Goal: Task Accomplishment & Management: Use online tool/utility

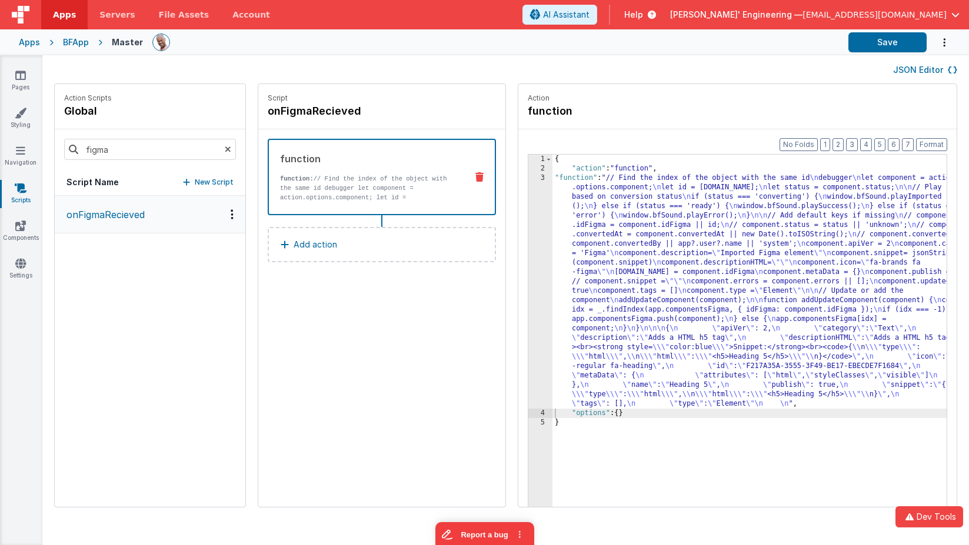
click at [136, 225] on button "onFigmaRecieved" at bounding box center [150, 215] width 191 height 38
click at [724, 237] on div "{ "action" : "function" , "function" : "// Find the index of the object with th…" at bounding box center [766, 359] width 429 height 408
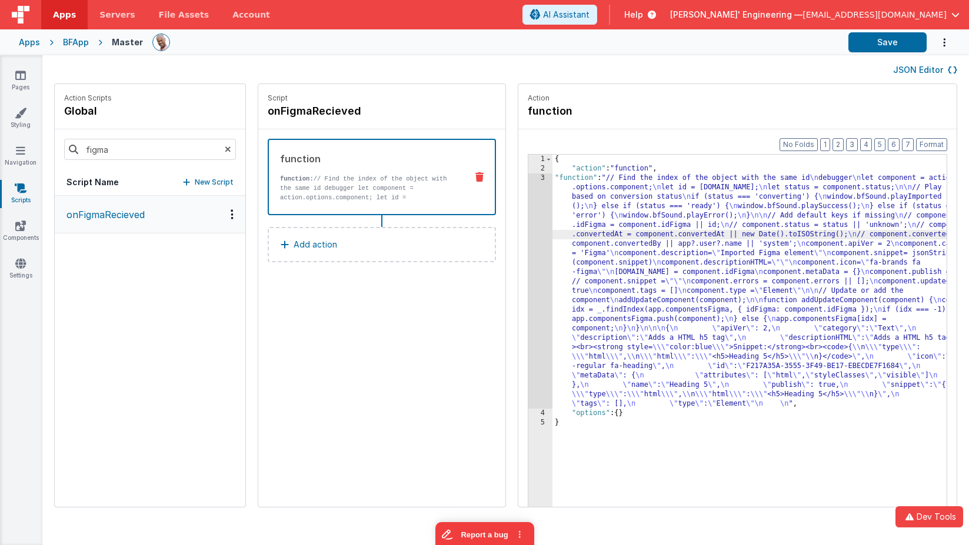
click at [595, 241] on div "{ "action" : "function" , "function" : "// Find the index of the object with th…" at bounding box center [766, 359] width 429 height 408
click at [528, 201] on div "3" at bounding box center [540, 291] width 24 height 235
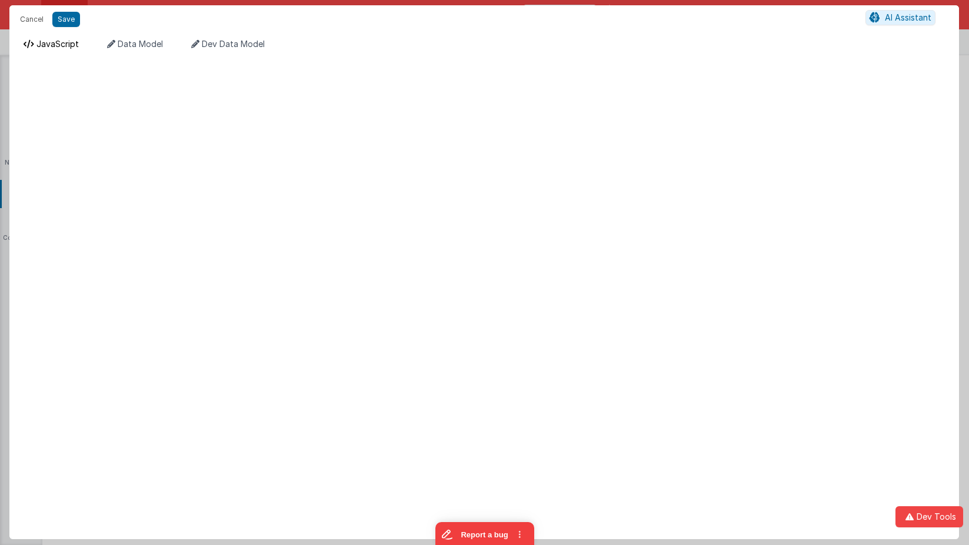
click at [64, 49] on li "JavaScript" at bounding box center [51, 47] width 65 height 19
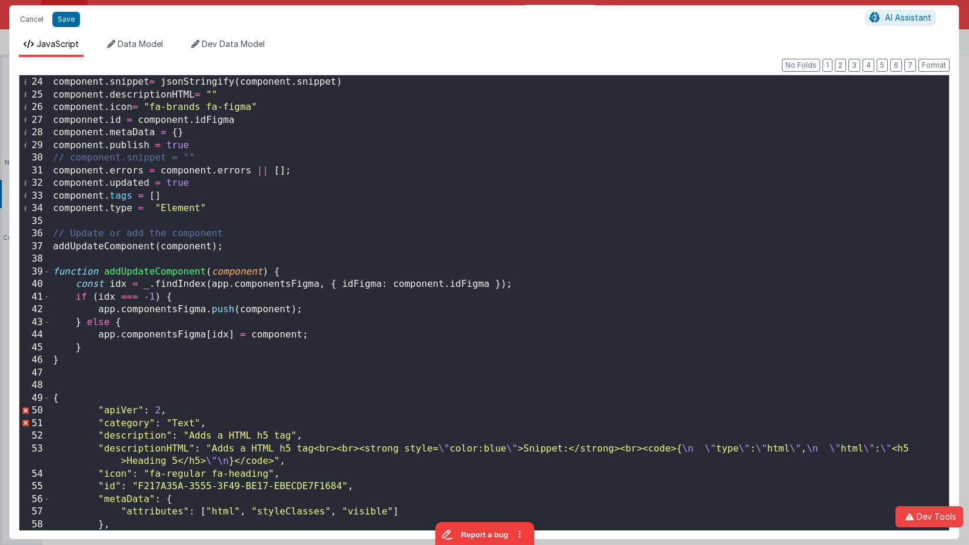
scroll to position [379, 0]
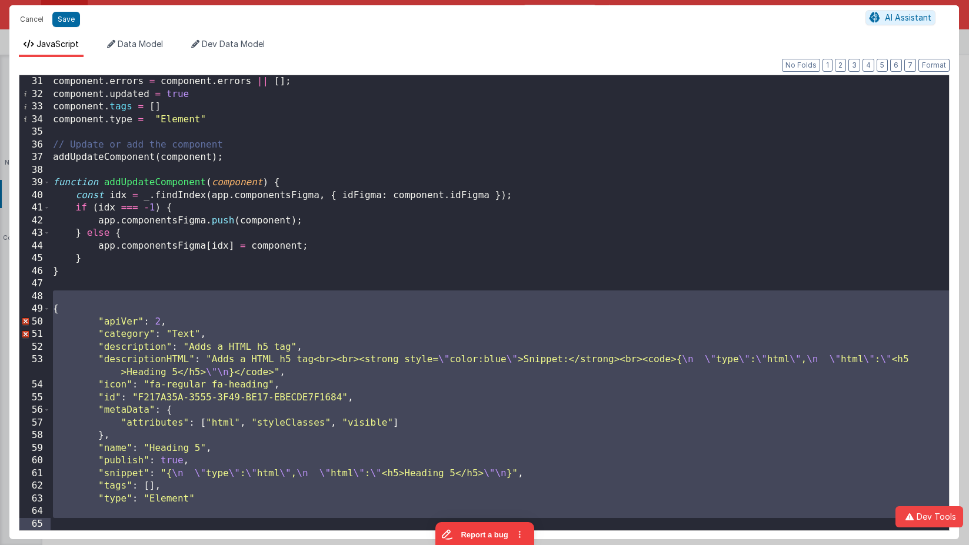
drag, startPoint x: 75, startPoint y: 294, endPoint x: 236, endPoint y: 569, distance: 318.8
click at [236, 545] on html "Cancel Save AI Assistant JavaScript Data Model Dev Data Model Format 7 6 5 4 3 …" at bounding box center [484, 272] width 969 height 545
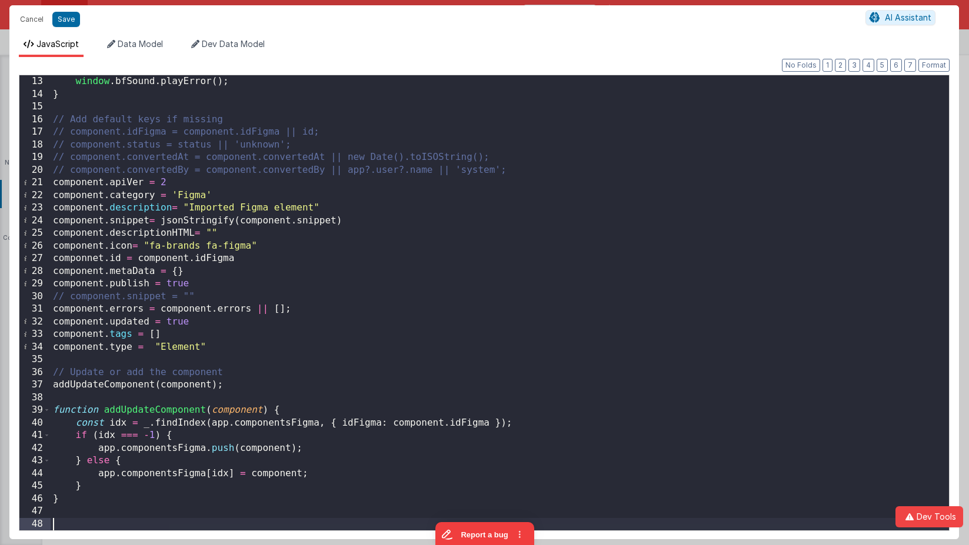
scroll to position [151, 0]
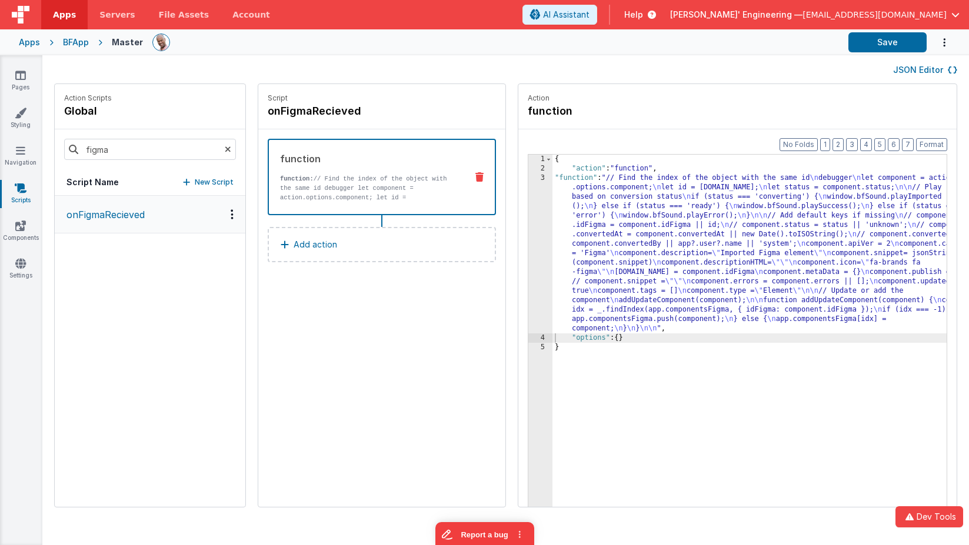
click at [595, 219] on div "{ "action" : "function" , "function" : "// Find the index of the object with th…" at bounding box center [766, 359] width 429 height 408
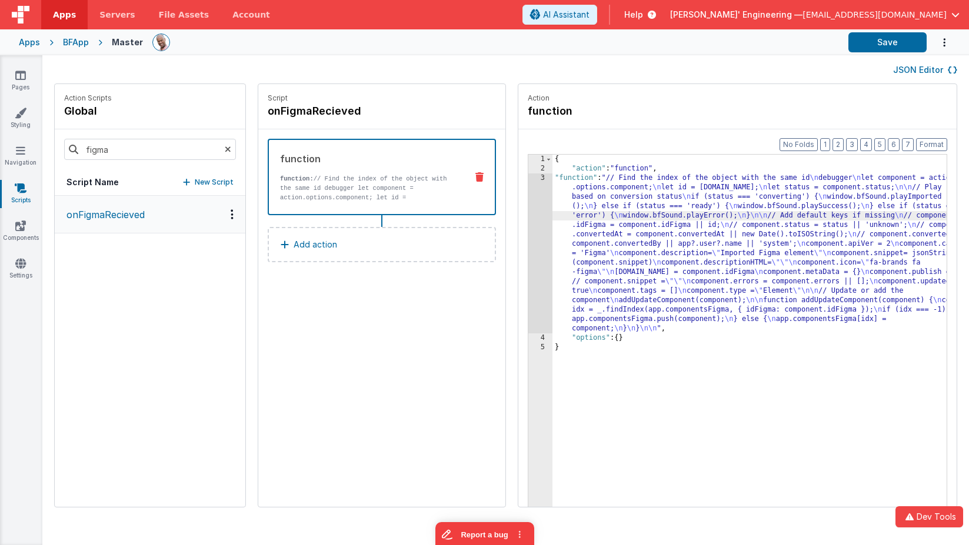
click at [528, 215] on div "3" at bounding box center [540, 254] width 24 height 160
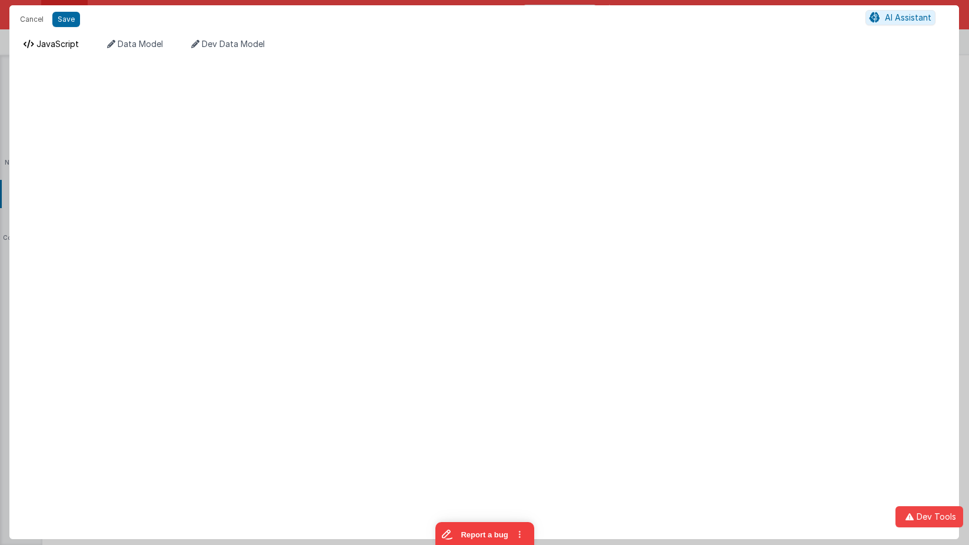
click at [57, 42] on span "JavaScript" at bounding box center [57, 44] width 42 height 10
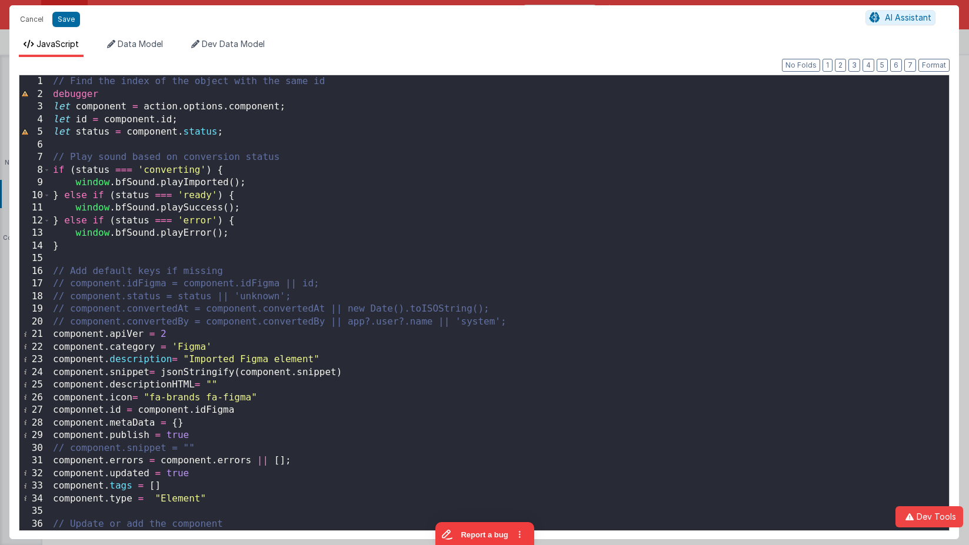
scroll to position [0, 0]
click at [384, 370] on div "// Find the index of the object with the same id debugger let component = actio…" at bounding box center [500, 315] width 898 height 481
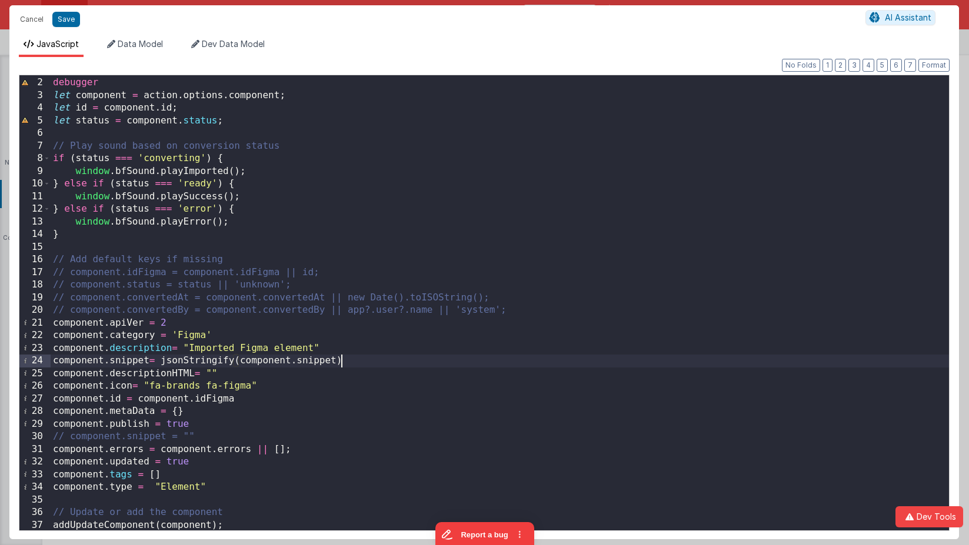
scroll to position [7, 0]
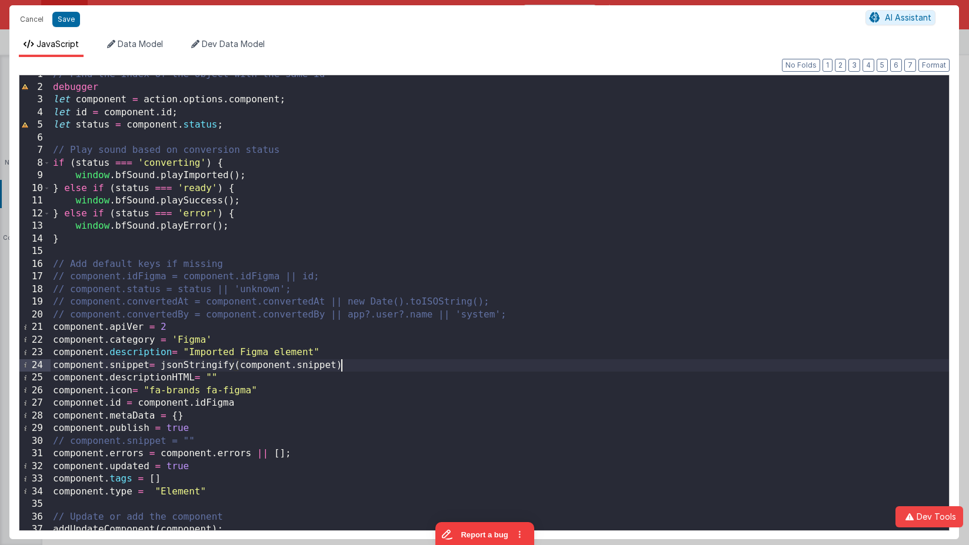
click at [335, 369] on div "// Find the index of the object with the same id debugger let component = actio…" at bounding box center [500, 308] width 898 height 481
drag, startPoint x: 406, startPoint y: 362, endPoint x: 162, endPoint y: 364, distance: 244.2
click at [162, 364] on div "// Find the index of the object with the same id debugger let component = actio…" at bounding box center [500, 308] width 898 height 481
click at [384, 367] on div "// Find the index of the object with the same id debugger let component = actio…" at bounding box center [500, 308] width 898 height 481
drag, startPoint x: 363, startPoint y: 366, endPoint x: 161, endPoint y: 369, distance: 201.8
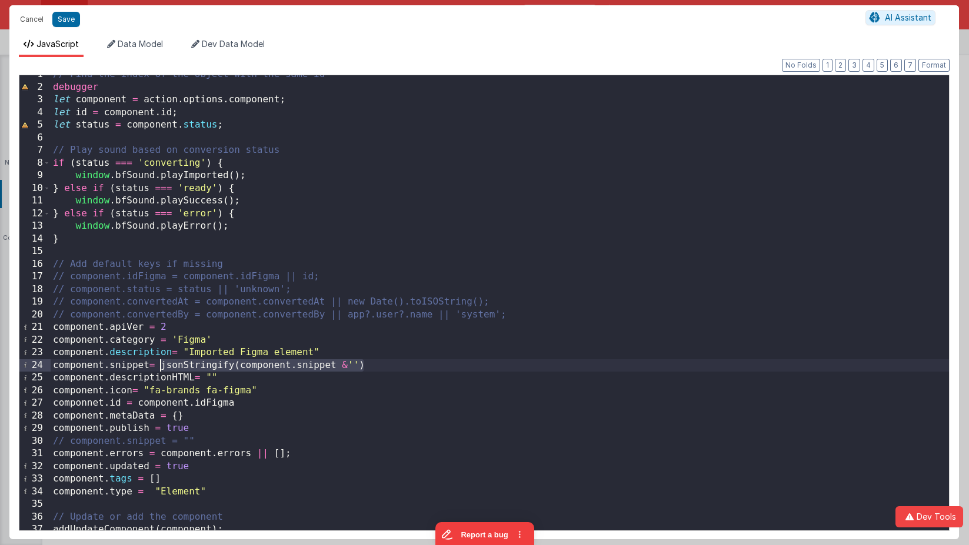
click at [161, 369] on div "// Find the index of the object with the same id debugger let component = actio…" at bounding box center [500, 308] width 898 height 481
click at [69, 18] on button "Save" at bounding box center [66, 19] width 28 height 15
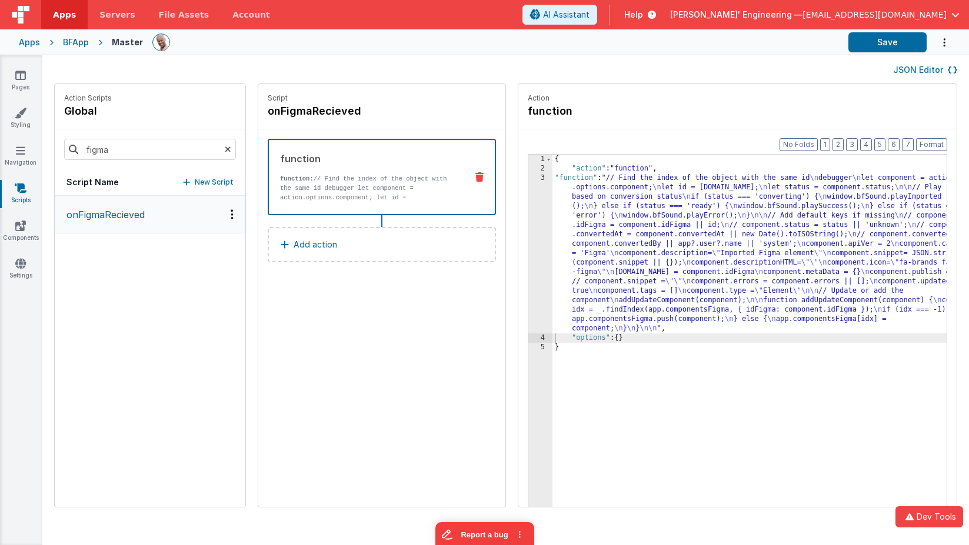
click at [632, 274] on div "{ "action" : "function" , "function" : "// Find the index of the object with th…" at bounding box center [766, 359] width 429 height 408
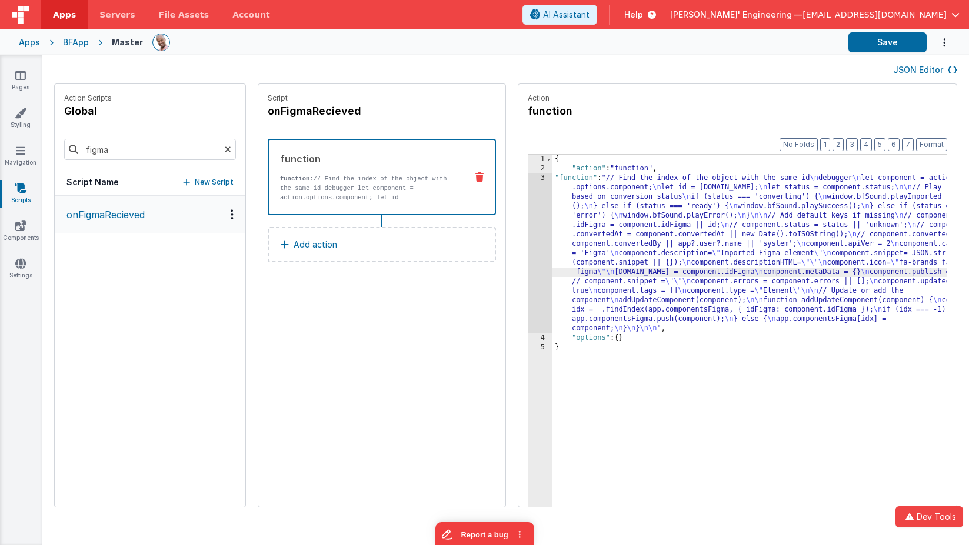
click at [528, 213] on div "3" at bounding box center [540, 254] width 24 height 160
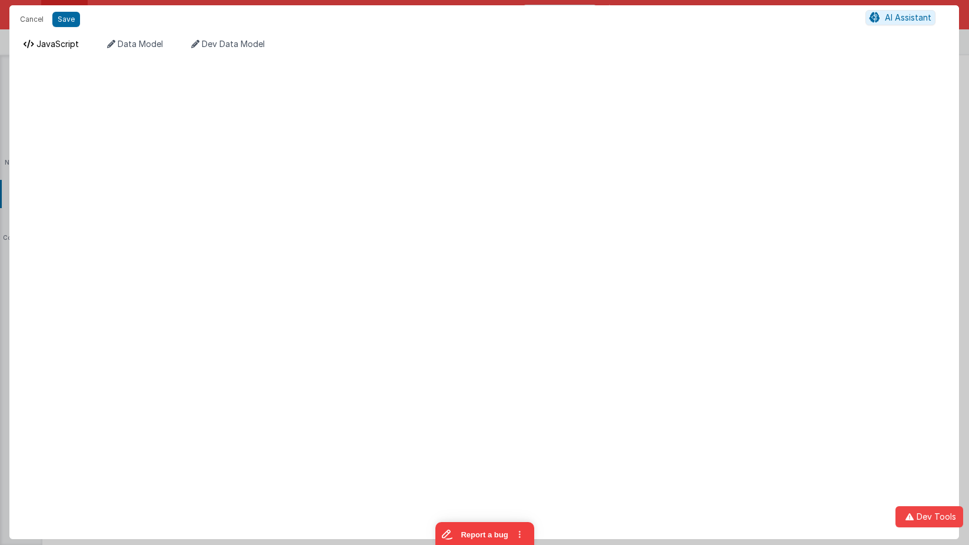
click at [75, 46] on span "JavaScript" at bounding box center [57, 44] width 42 height 10
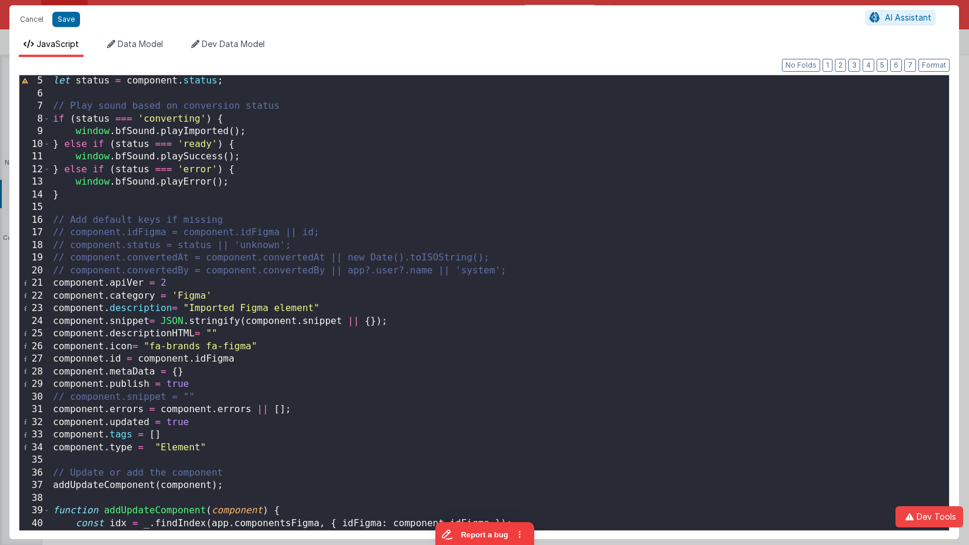
scroll to position [151, 0]
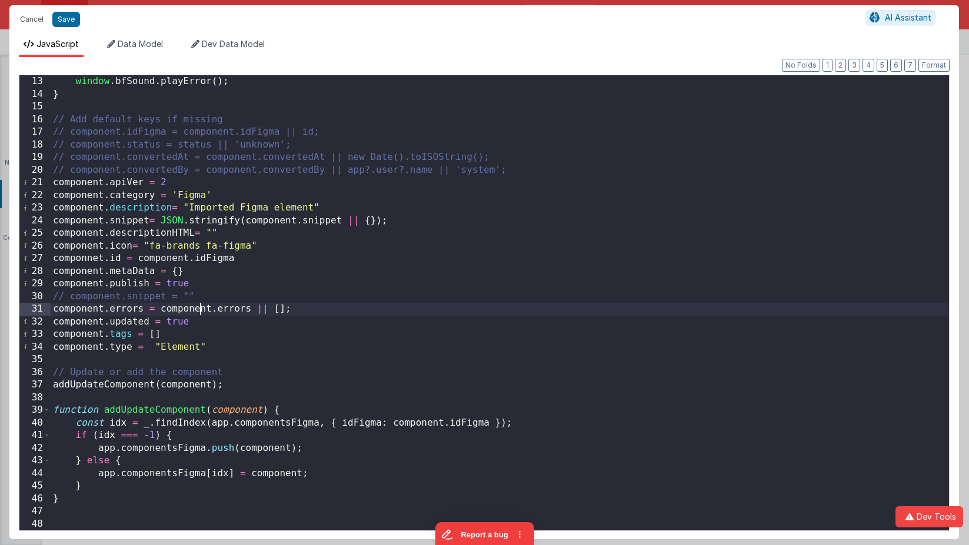
click at [201, 311] on div "window . bfSound . playError ( ) ; } // Add default keys if missing // componen…" at bounding box center [500, 315] width 898 height 481
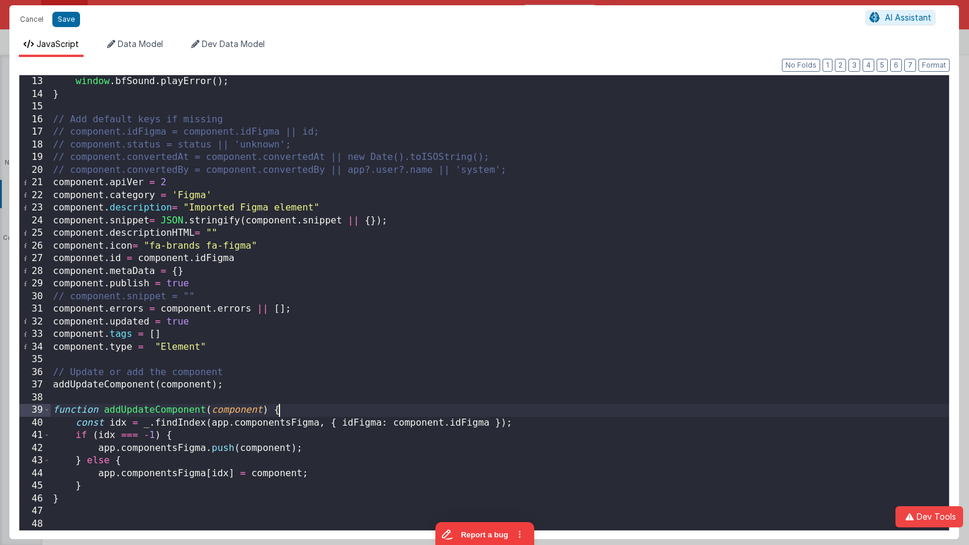
click at [435, 404] on div "window . bfSound . playError ( ) ; } // Add default keys if missing // componen…" at bounding box center [500, 315] width 898 height 481
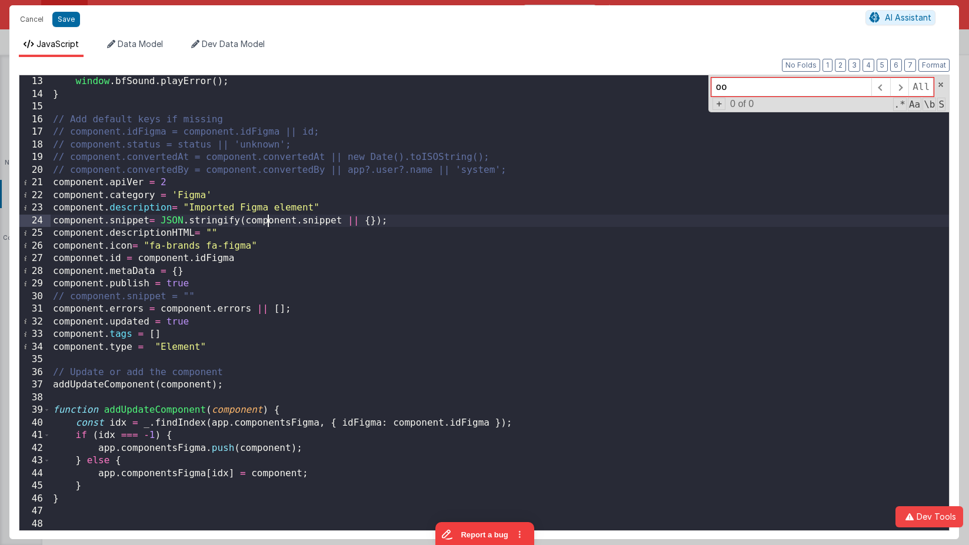
click at [270, 217] on div "window . bfSound . playError ( ) ; } // Add default keys if missing // componen…" at bounding box center [500, 315] width 898 height 481
click at [173, 259] on div "window . bfSound . playError ( ) ; } // Add default keys if missing // componen…" at bounding box center [500, 315] width 898 height 481
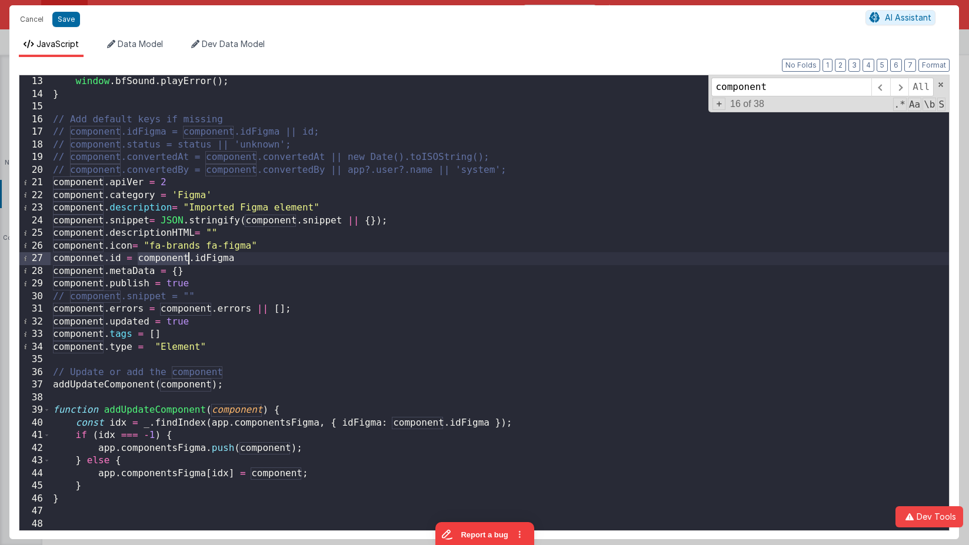
click at [173, 259] on div "window . bfSound . playError ( ) ; } // Add default keys if missing // componen…" at bounding box center [500, 315] width 898 height 481
click at [197, 311] on div "window . bfSound . playError ( ) ; } // Add default keys if missing // componen…" at bounding box center [500, 315] width 898 height 481
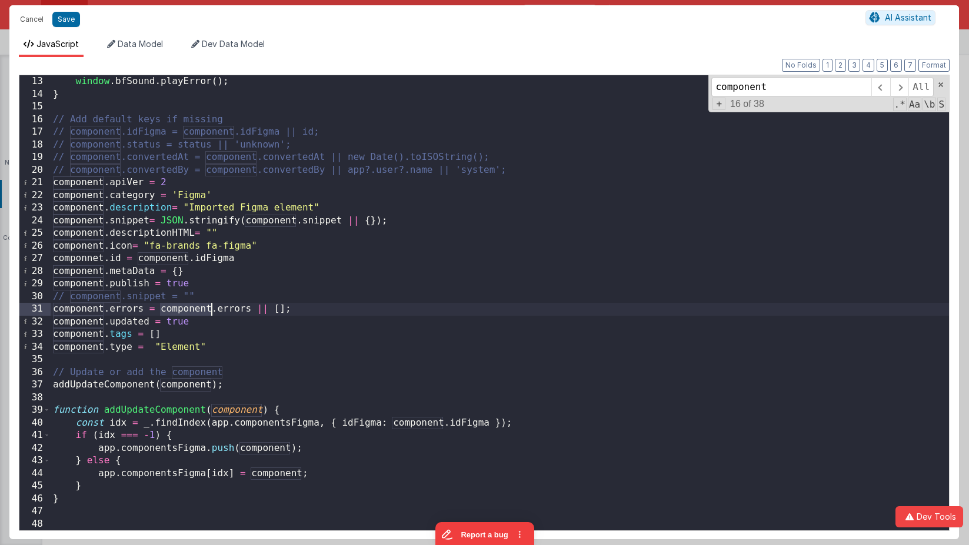
click at [197, 311] on div "window . bfSound . playError ( ) ; } // Add default keys if missing // componen…" at bounding box center [500, 315] width 898 height 481
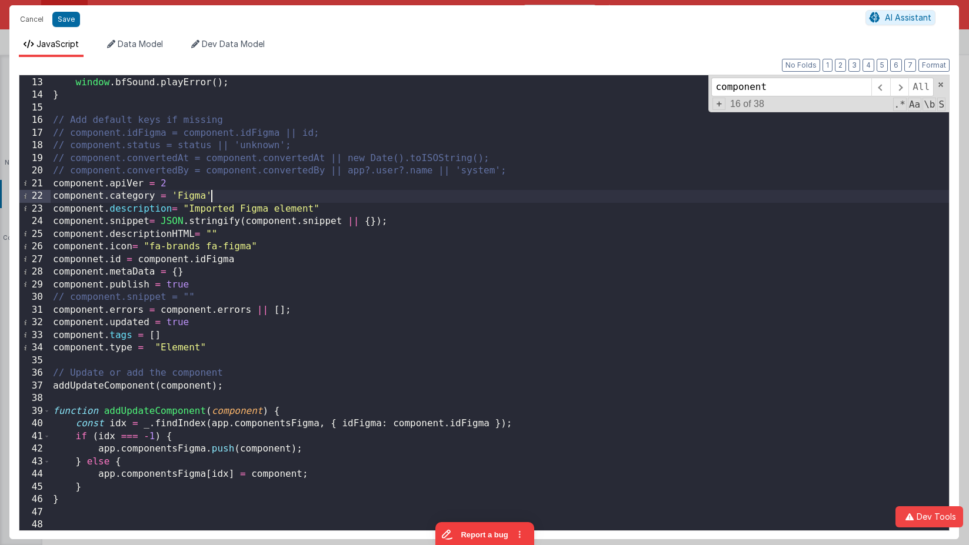
click at [391, 194] on div "} else if ( status === 'error' ) { window . bfSound . playError ( ) ; } // Add …" at bounding box center [500, 304] width 898 height 481
paste input "ne"
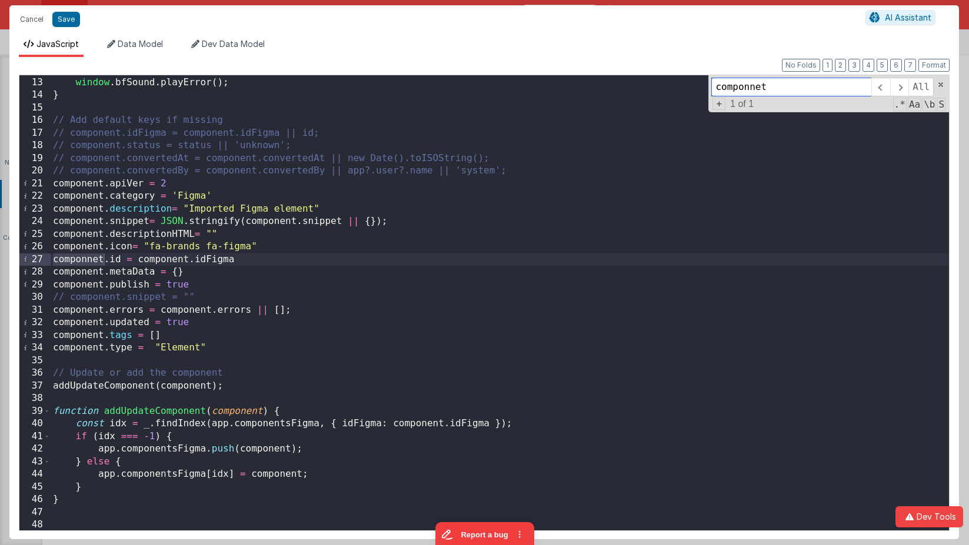
type input "componnet"
click at [143, 259] on div "} else if ( status === 'error' ) { window . bfSound . playError ( ) ; } // Add …" at bounding box center [500, 304] width 898 height 481
drag, startPoint x: 143, startPoint y: 259, endPoint x: 108, endPoint y: 258, distance: 34.8
click at [142, 259] on div "} else if ( status === 'error' ) { window . bfSound . playError ( ) ; } // Add …" at bounding box center [500, 304] width 898 height 481
click at [77, 249] on div "} else if ( status === 'error' ) { window . bfSound . playError ( ) ; } // Add …" at bounding box center [500, 304] width 898 height 481
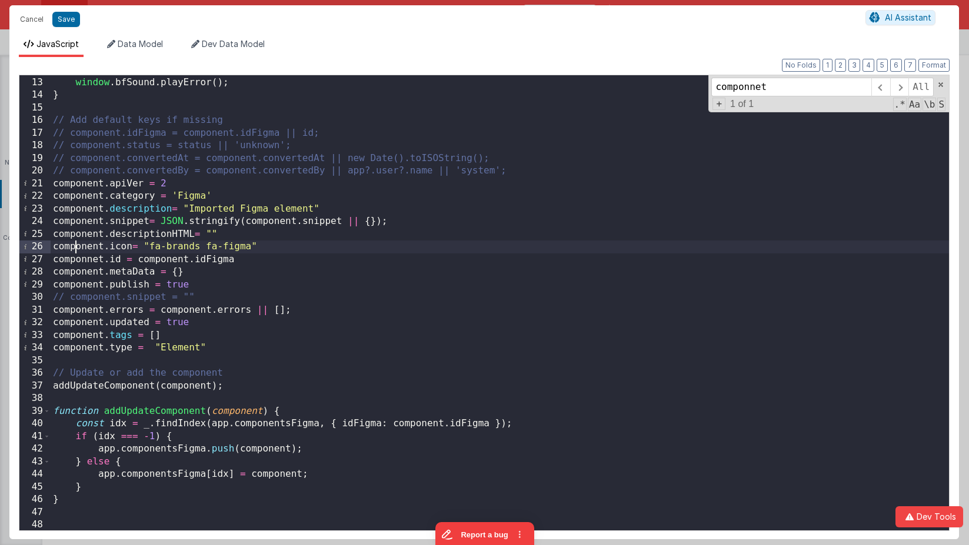
click at [76, 249] on div "} else if ( status === 'error' ) { window . bfSound . playError ( ) ; } // Add …" at bounding box center [500, 304] width 898 height 481
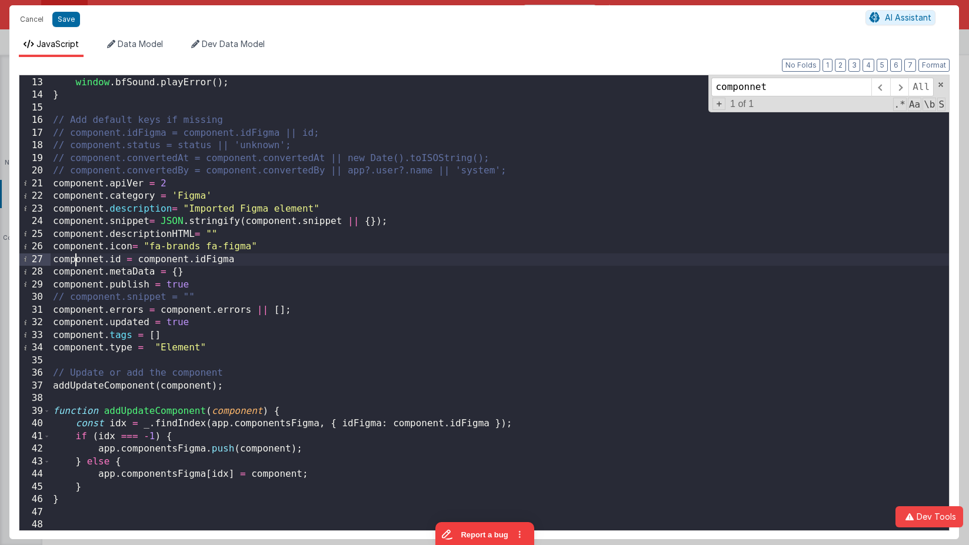
click at [76, 257] on div "} else if ( status === 'error' ) { window . bfSound . playError ( ) ; } // Add …" at bounding box center [500, 304] width 898 height 481
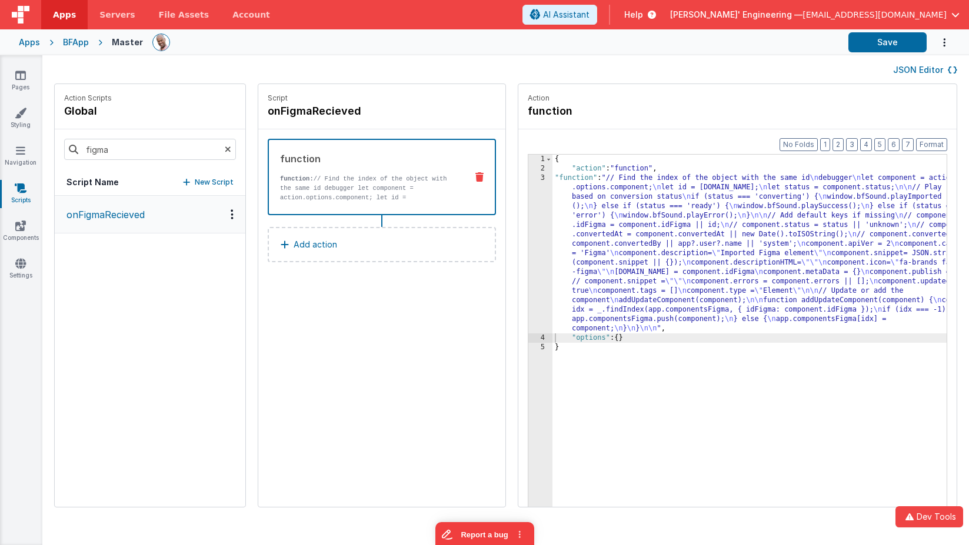
click at [408, 239] on button "Add action" at bounding box center [382, 244] width 228 height 35
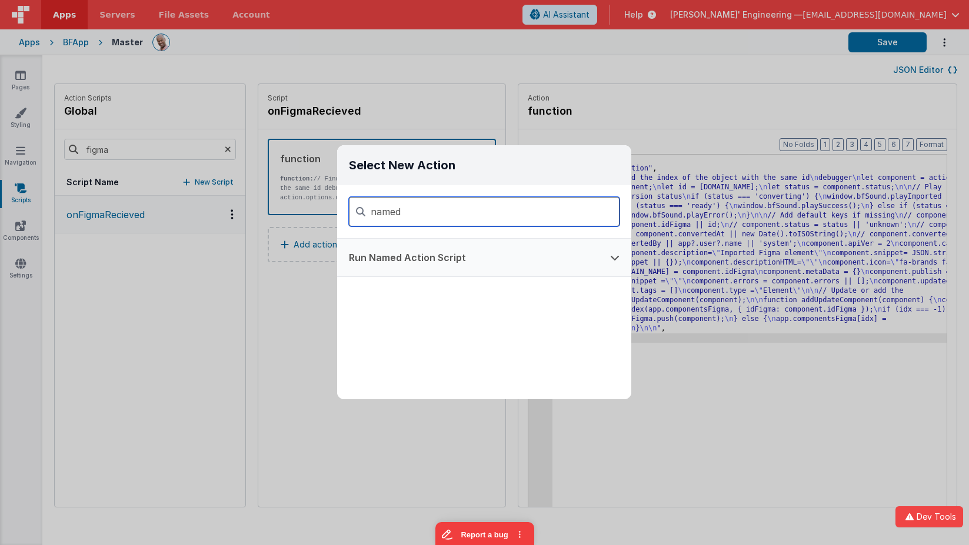
type input "named"
click at [500, 260] on button "Run Named Action Script" at bounding box center [467, 258] width 261 height 38
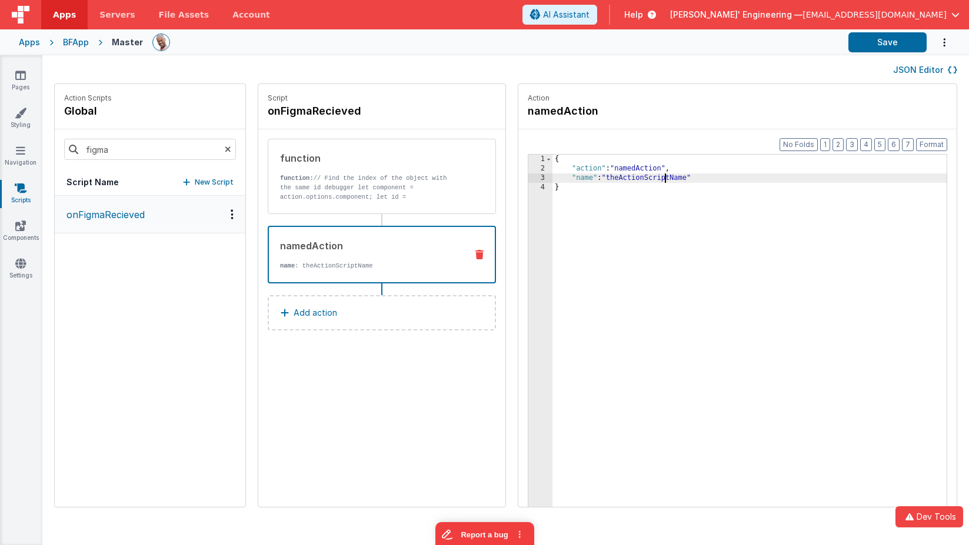
click at [631, 178] on div "{ "action" : "namedAction" , "name" : "theActionScriptName" }" at bounding box center [766, 359] width 429 height 408
click at [913, 46] on button "Save" at bounding box center [887, 42] width 78 height 20
click at [358, 189] on p "function: // Find the index of the object with the same id debugger let compone…" at bounding box center [369, 193] width 178 height 38
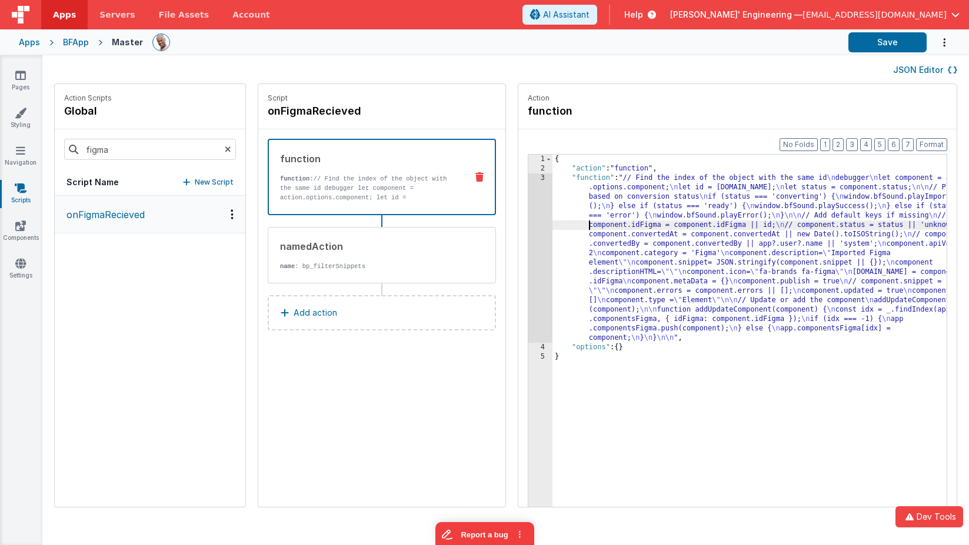
drag, startPoint x: 534, startPoint y: 221, endPoint x: 515, endPoint y: 219, distance: 18.9
click at [552, 221] on div "{ "action" : "function" , "function" : "// Find the index of the object with th…" at bounding box center [766, 359] width 429 height 408
click at [528, 214] on div "3" at bounding box center [540, 258] width 24 height 169
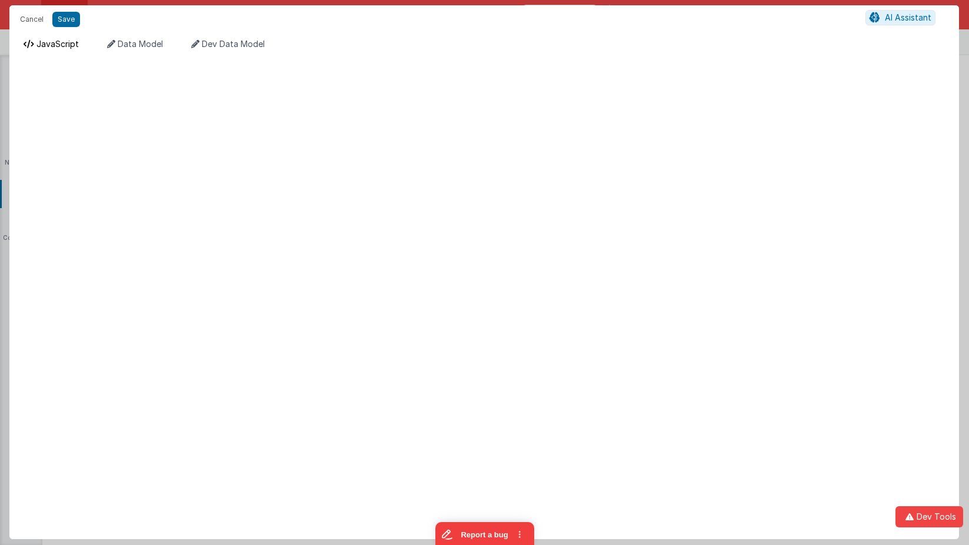
click at [64, 44] on span "JavaScript" at bounding box center [57, 44] width 42 height 10
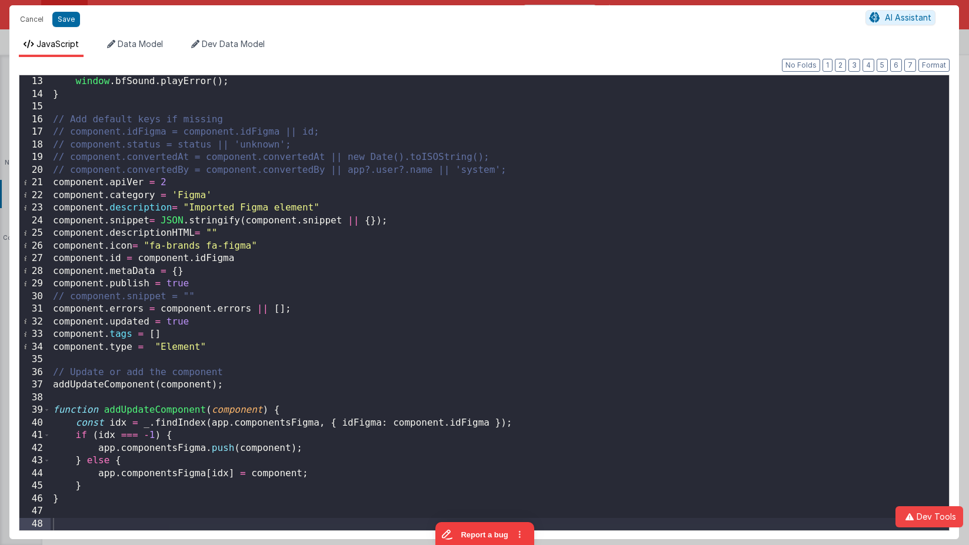
scroll to position [151, 0]
click at [427, 276] on div "window . bfSound . playError ( ) ; } // Add default keys if missing // componen…" at bounding box center [500, 315] width 898 height 481
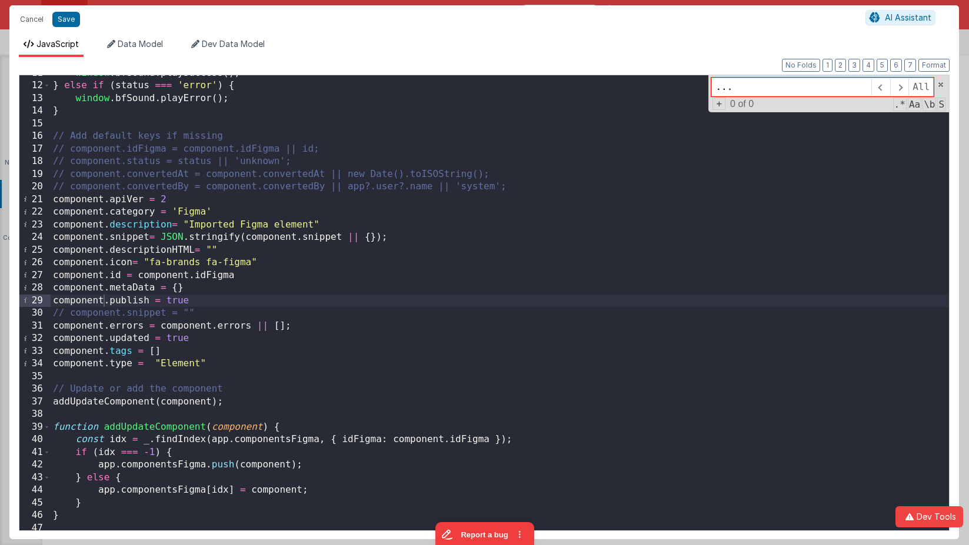
scroll to position [135, 0]
type input "..."
click at [37, 22] on button "Cancel" at bounding box center [31, 19] width 35 height 16
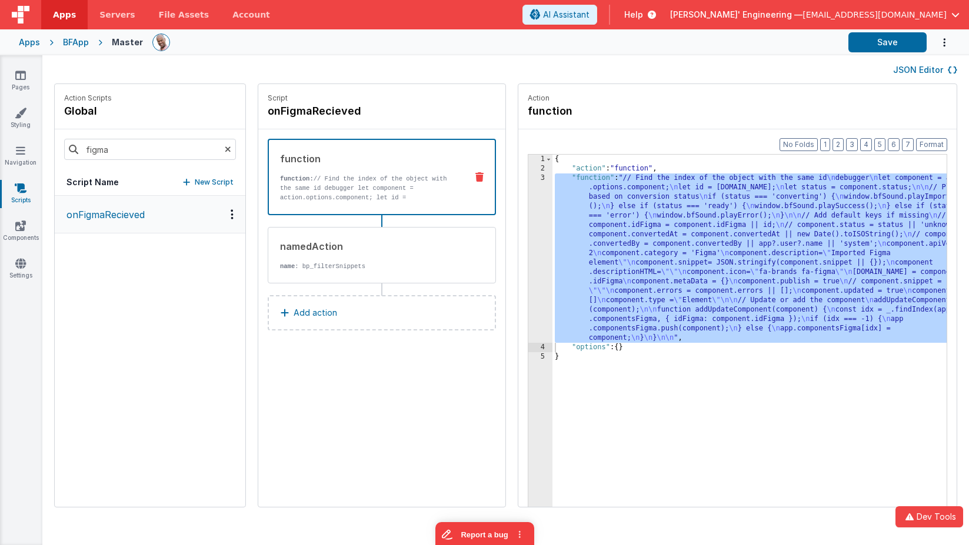
click at [553, 242] on div "{ "action" : "function" , "function" : "// Find the index of the object with th…" at bounding box center [766, 359] width 429 height 408
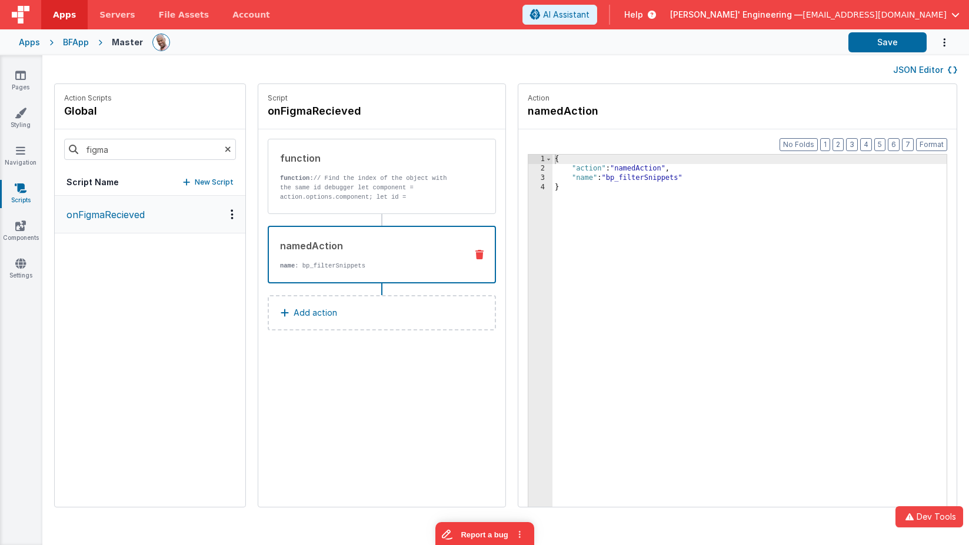
click at [349, 260] on div "namedAction name : bp_filterSnippets" at bounding box center [363, 255] width 188 height 32
click at [342, 202] on div "function function: // Find the index of the object with the same id debugger le…" at bounding box center [382, 176] width 228 height 75
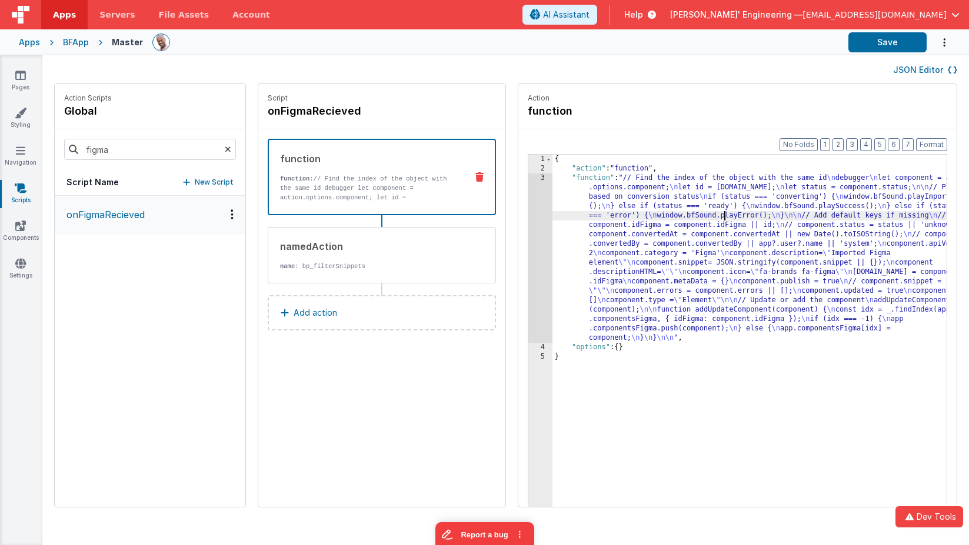
click at [690, 211] on div "{ "action" : "function" , "function" : "// Find the index of the object with th…" at bounding box center [766, 359] width 429 height 408
click at [528, 199] on div "3" at bounding box center [540, 258] width 24 height 169
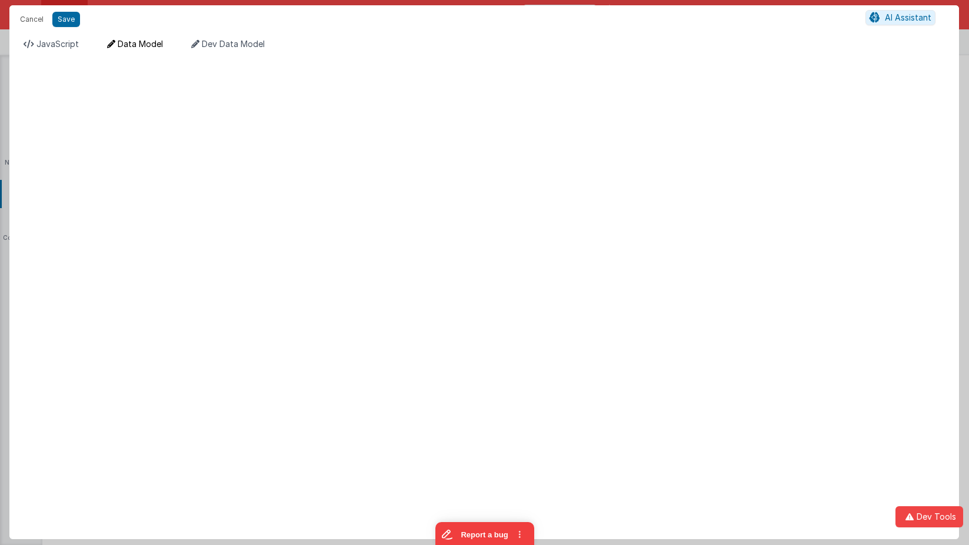
click at [138, 51] on li "Data Model" at bounding box center [134, 47] width 65 height 19
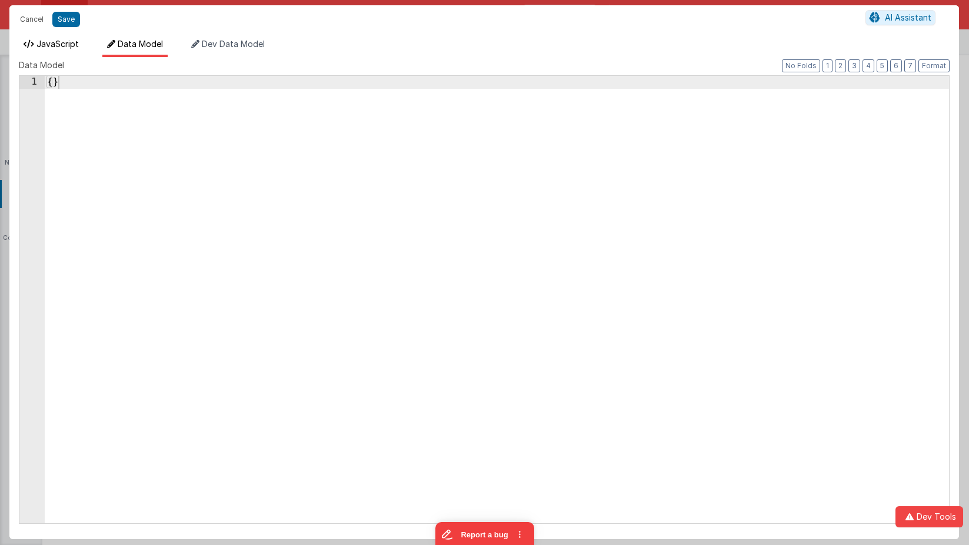
click at [70, 48] on span "JavaScript" at bounding box center [57, 44] width 42 height 10
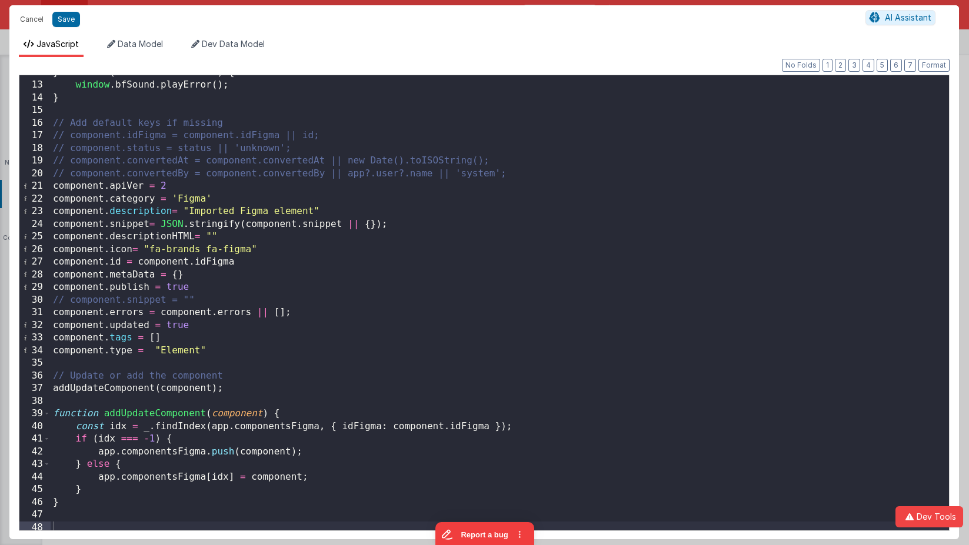
scroll to position [148, 0]
click at [168, 417] on div "} else if ( status === 'error' ) { window . bfSound . playError ( ) ; } // Add …" at bounding box center [500, 306] width 898 height 481
click at [49, 416] on span at bounding box center [47, 414] width 6 height 13
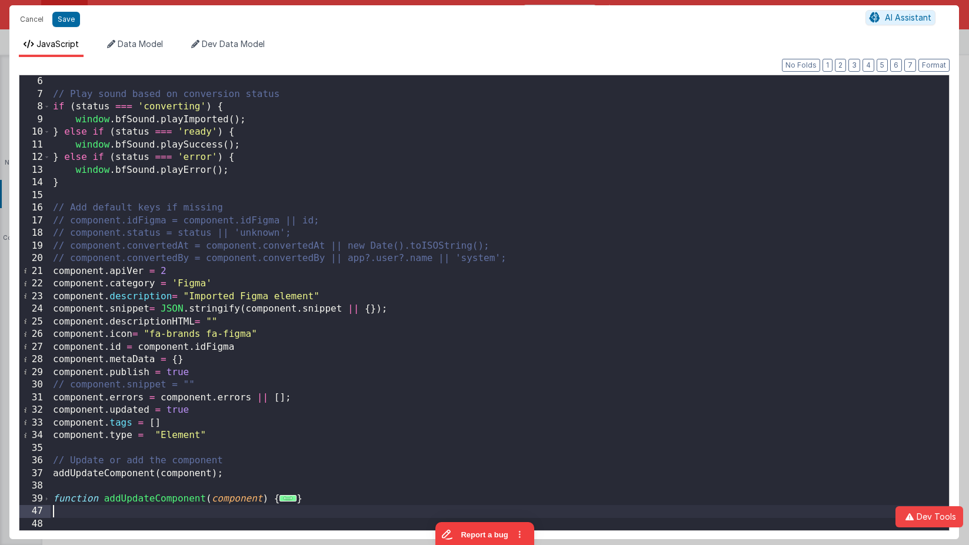
click at [238, 510] on div "// Play sound based on conversion status if ( status === 'converting' ) { windo…" at bounding box center [500, 315] width 898 height 481
click at [33, 21] on button "Cancel" at bounding box center [31, 19] width 35 height 16
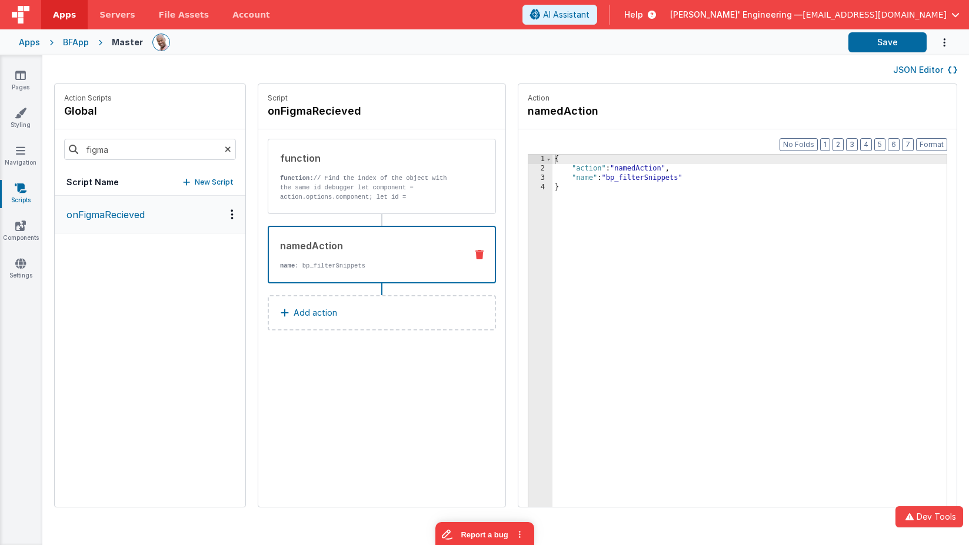
click at [347, 247] on div "namedAction" at bounding box center [368, 246] width 177 height 14
click at [528, 175] on div "3" at bounding box center [540, 178] width 24 height 9
click at [528, 179] on div "3" at bounding box center [540, 178] width 24 height 9
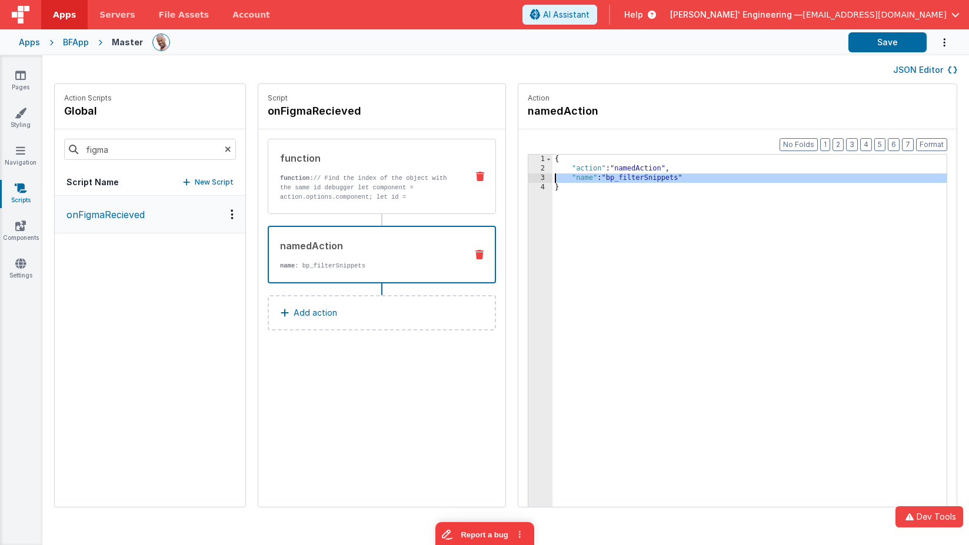
click at [381, 193] on p "function: // Find the index of the object with the same id debugger let compone…" at bounding box center [369, 193] width 178 height 38
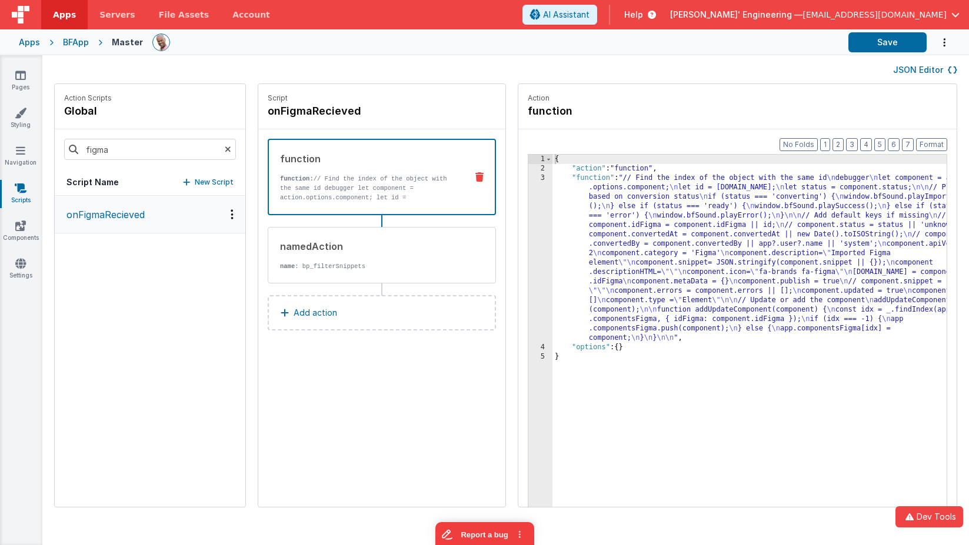
click at [528, 225] on div "1 2 3 4 5 { "action" : "function" , "function" : "// Find the index of the obje…" at bounding box center [737, 349] width 419 height 390
click at [528, 224] on div "3" at bounding box center [540, 258] width 24 height 169
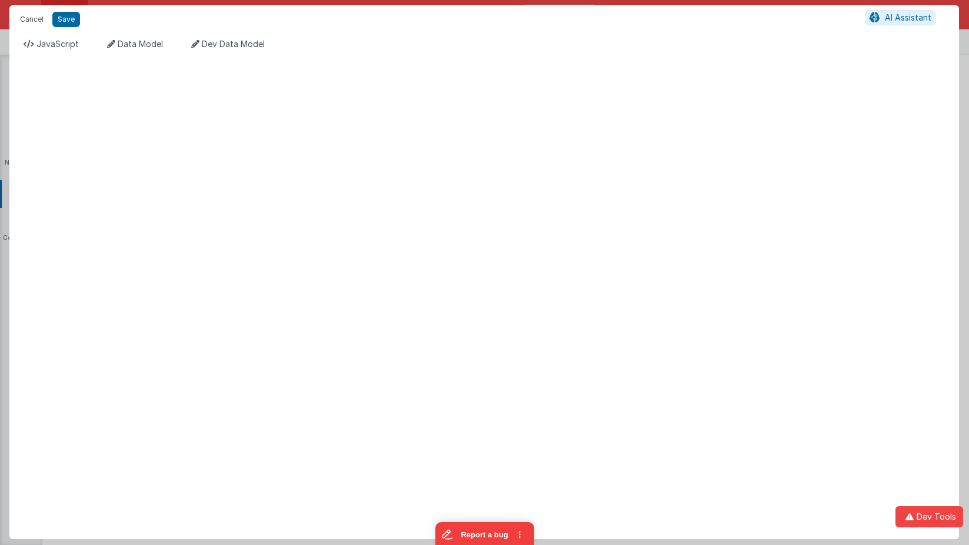
click at [525, 248] on div "Format 7 6 5 4 3 2 1 No Folds XXXXXXXXXXXXXXXXXXXXXXXXXXXXXXXXXXXXXXXXXXXXXXXXX…" at bounding box center [484, 298] width 950 height 482
click at [62, 41] on span "JavaScript" at bounding box center [57, 44] width 42 height 10
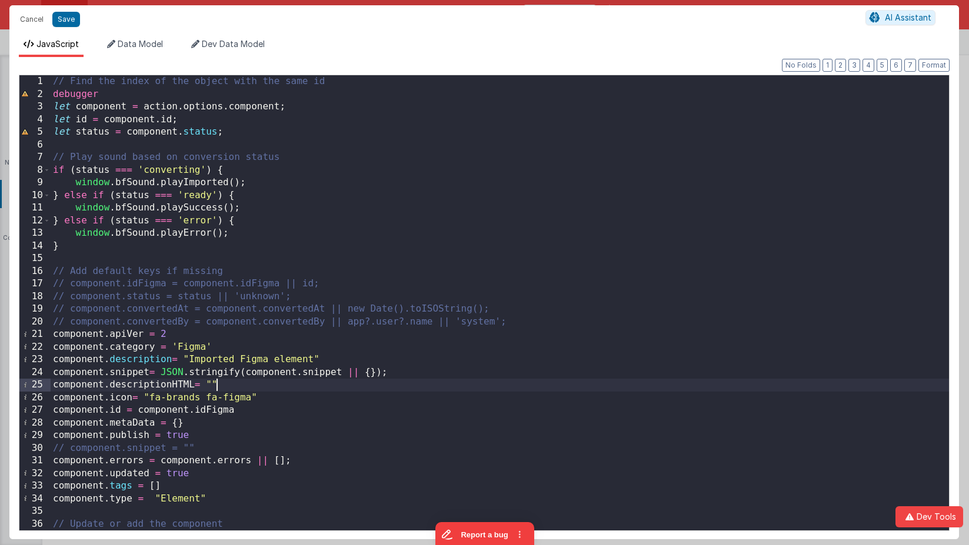
click at [488, 389] on div "// Find the index of the object with the same id debugger let component = actio…" at bounding box center [500, 315] width 898 height 481
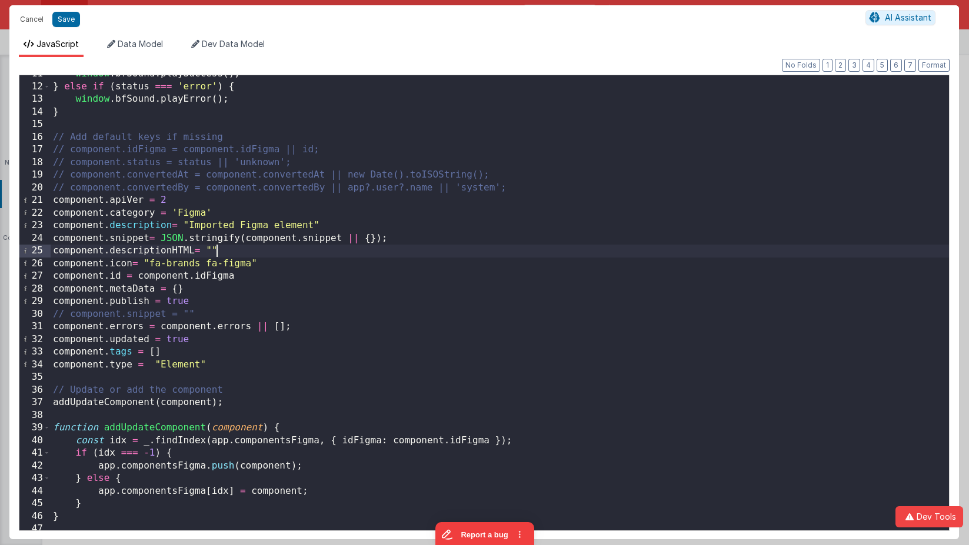
scroll to position [151, 0]
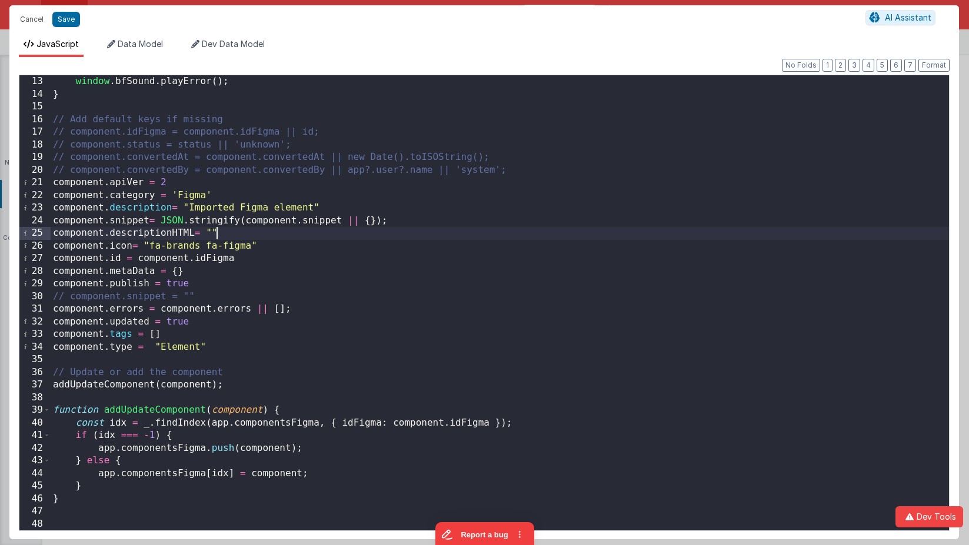
click at [250, 511] on div "window . bfSound . playError ( ) ; } // Add default keys if missing // componen…" at bounding box center [500, 315] width 898 height 481
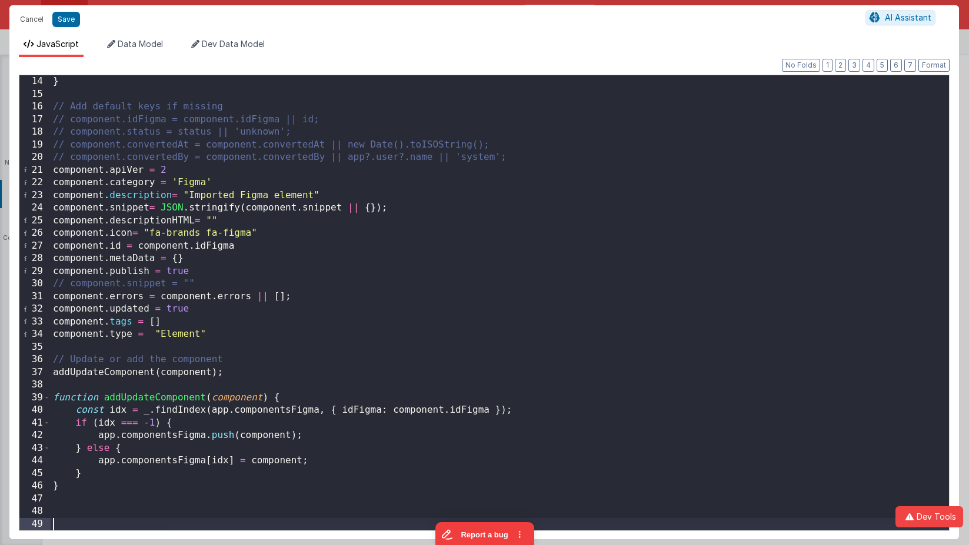
scroll to position [164, 0]
click at [292, 522] on div "} // Add default keys if missing // component.idFigma = component.idFigma || id…" at bounding box center [500, 315] width 898 height 481
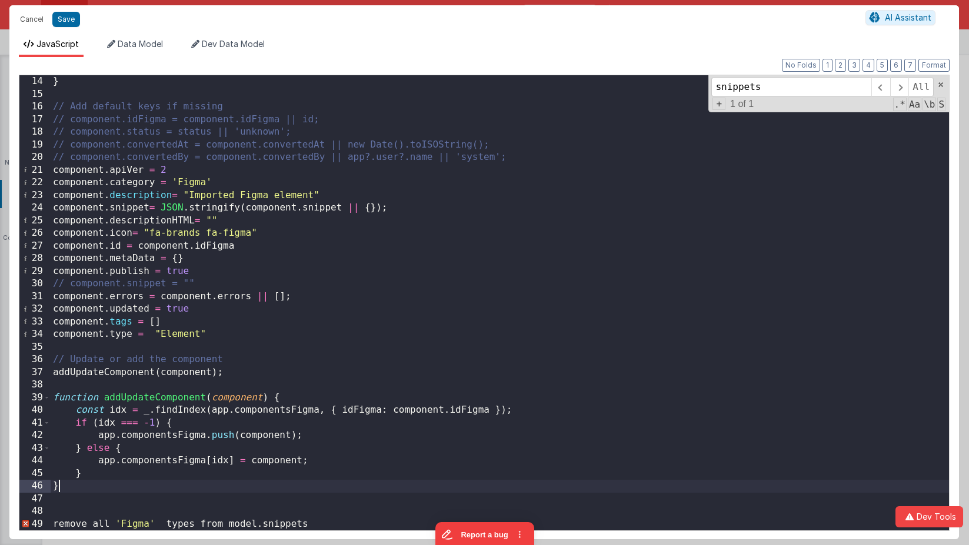
click at [504, 482] on div "} // Add default keys if missing // component.idFigma = component.idFigma || id…" at bounding box center [500, 315] width 898 height 481
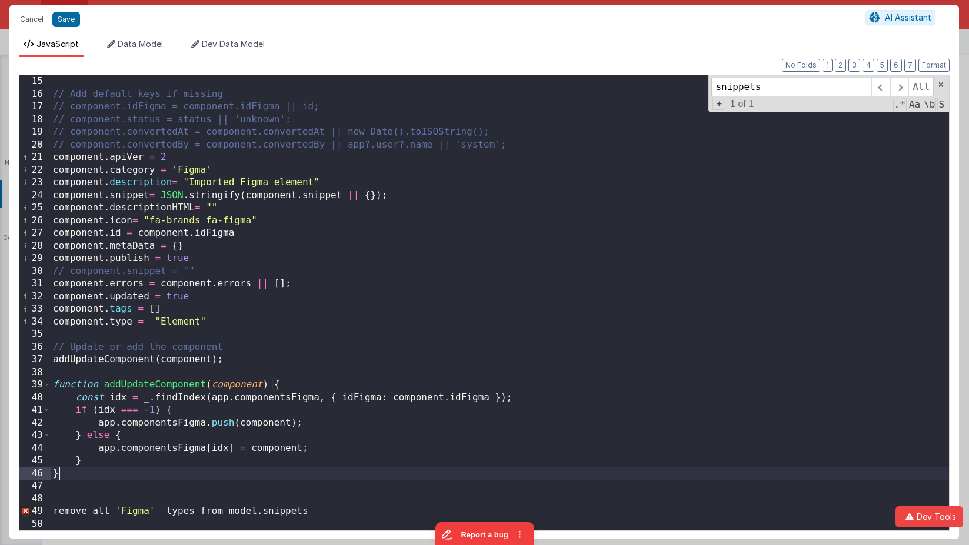
scroll to position [177, 0]
click at [358, 510] on div "// Add default keys if missing // component.idFigma = component.idFigma || id; …" at bounding box center [500, 315] width 898 height 481
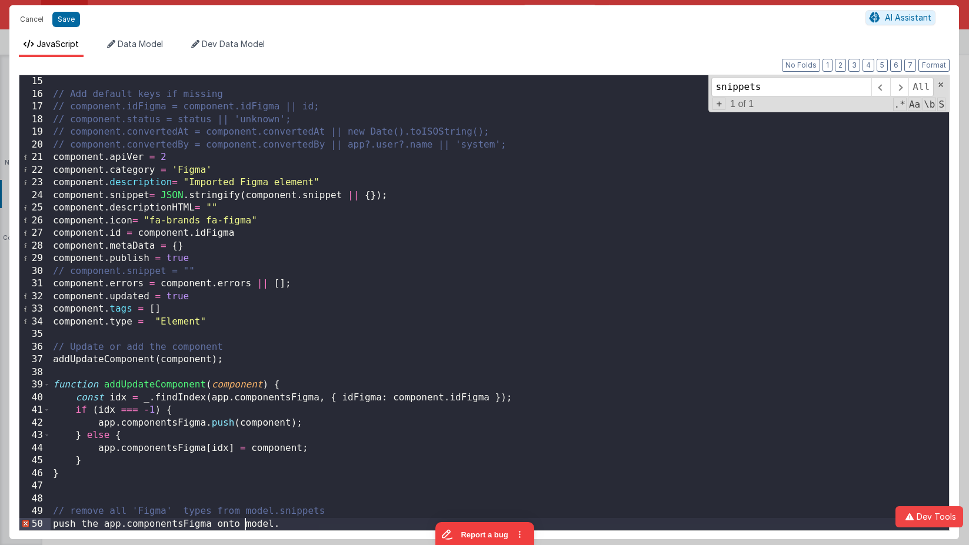
click at [248, 527] on div "// Add default keys if missing // component.idFigma = component.idFigma || id; …" at bounding box center [500, 315] width 898 height 481
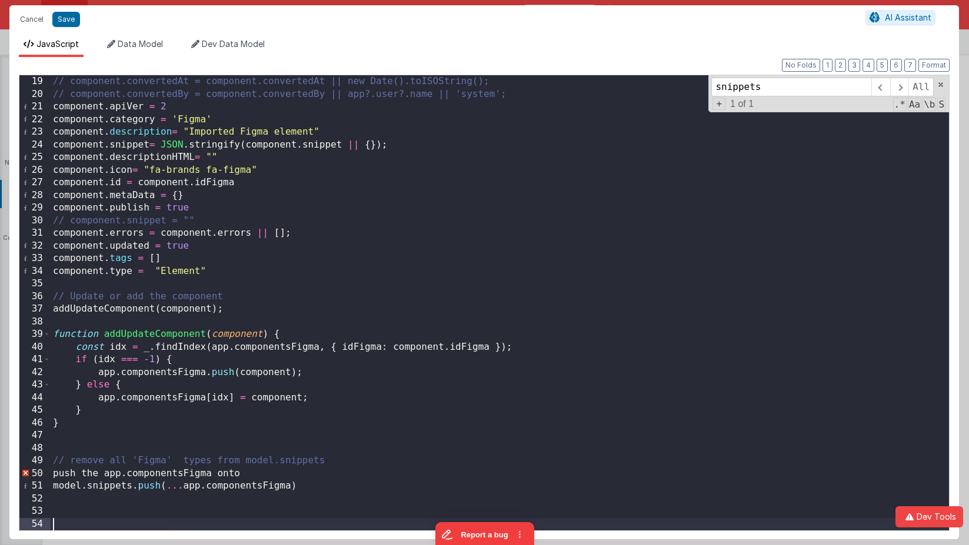
scroll to position [227, 0]
drag, startPoint x: 275, startPoint y: 474, endPoint x: 47, endPoint y: 469, distance: 227.7
click at [47, 469] on div "19 20 21 22 23 24 25 26 27 28 29 30 31 32 33 34 35 36 37 38 39 40 41 42 43 44 4…" at bounding box center [484, 303] width 931 height 457
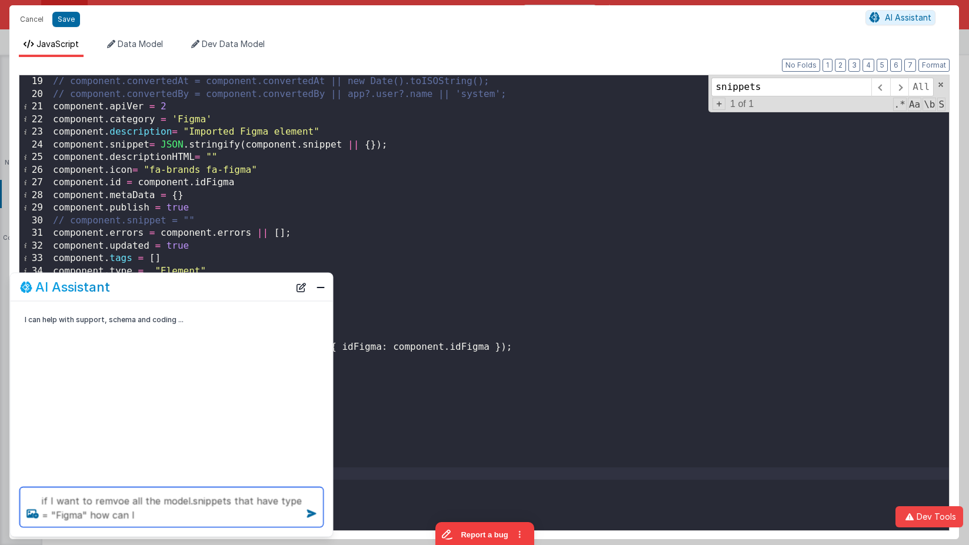
type textarea "if I want to remvoe all the model.snippets that have type = "Figma" how can I"
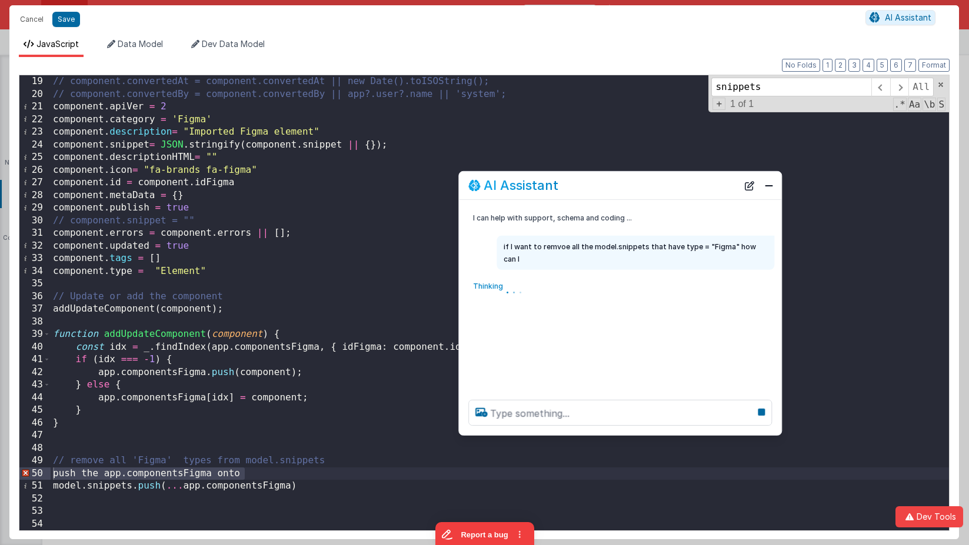
drag, startPoint x: 263, startPoint y: 277, endPoint x: 725, endPoint y: 172, distance: 473.6
click at [725, 178] on div "AI Assistant" at bounding box center [602, 185] width 269 height 14
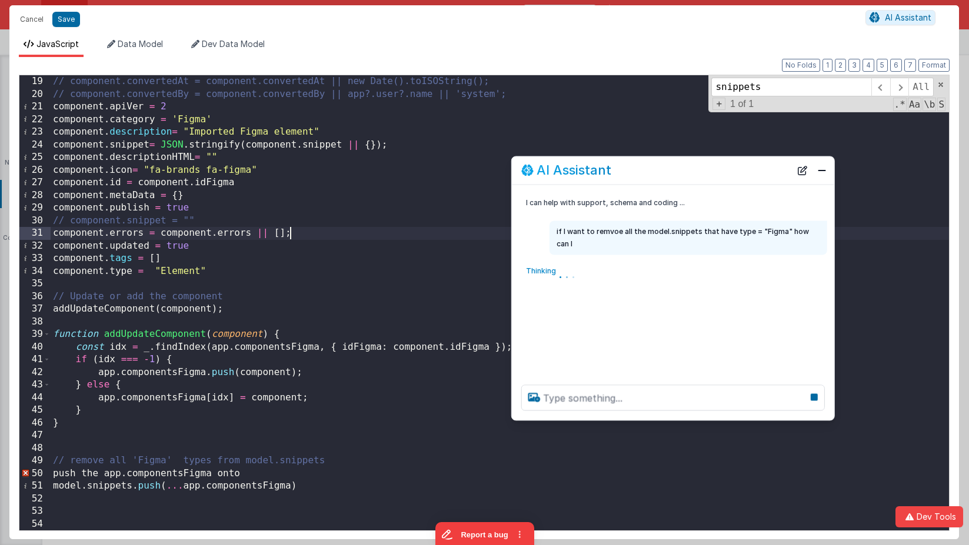
click at [378, 231] on div "// component.convertedAt = component.convertedAt || new Date().toISOString(); /…" at bounding box center [500, 315] width 898 height 481
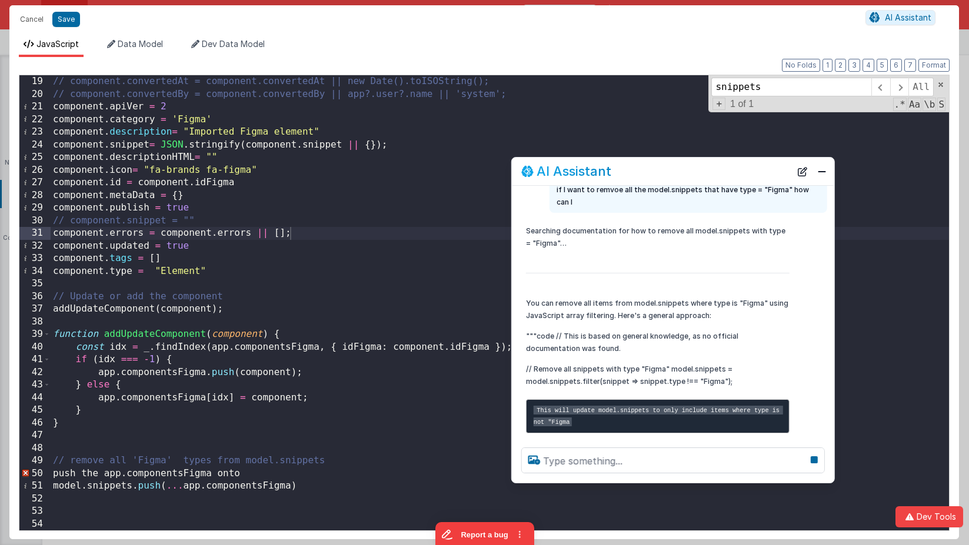
drag, startPoint x: 600, startPoint y: 454, endPoint x: 597, endPoint y: 482, distance: 28.4
click at [597, 482] on div at bounding box center [673, 460] width 322 height 45
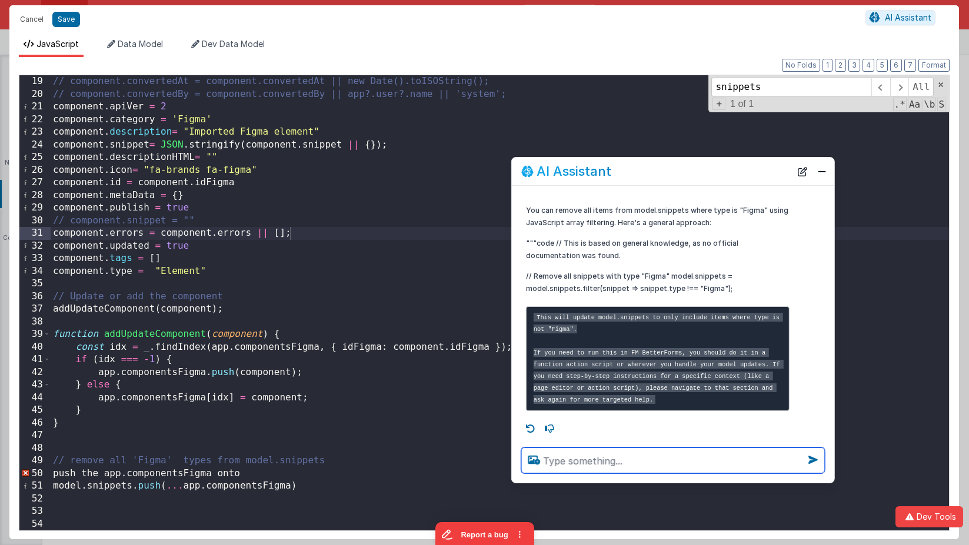
scroll to position [144, 0]
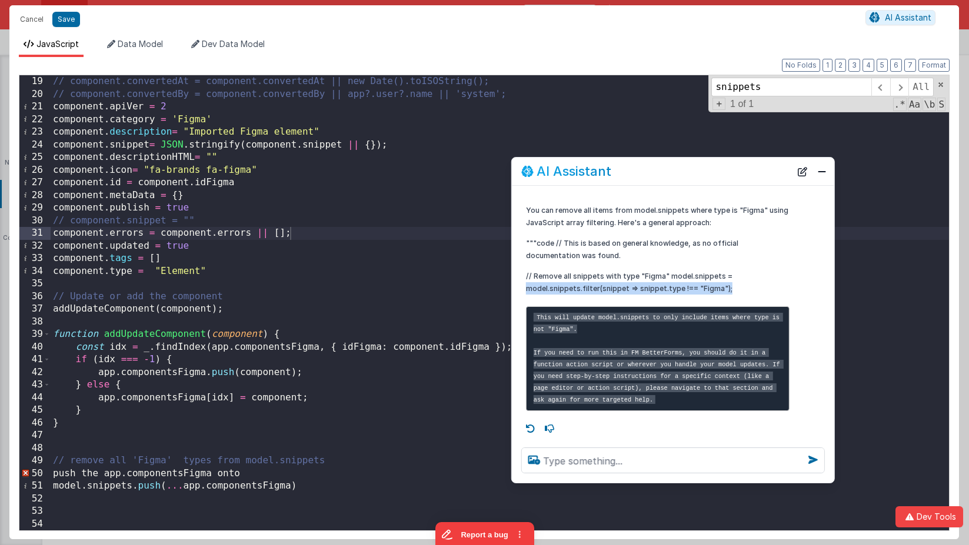
drag, startPoint x: 738, startPoint y: 281, endPoint x: 518, endPoint y: 276, distance: 220.1
click at [518, 276] on div "Searching documentation for how to remove all model.snippets with type = "Figma…" at bounding box center [673, 271] width 322 height 289
copy p "model.snippets.filter(snippet => snippet.type !== "Figma");"
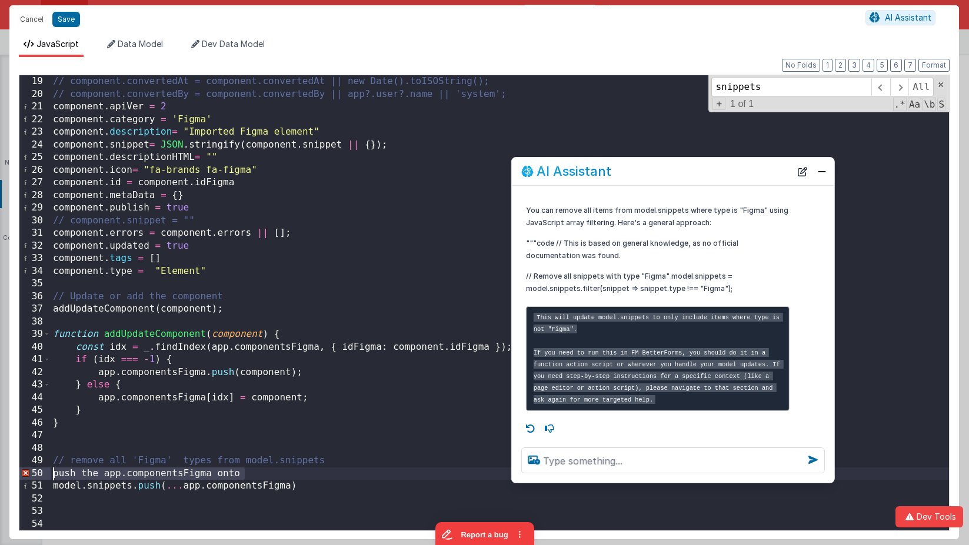
drag, startPoint x: 133, startPoint y: 476, endPoint x: 45, endPoint y: 477, distance: 87.7
click at [45, 477] on div "19 20 21 22 23 24 25 26 27 28 29 30 31 32 33 34 35 36 37 38 39 40 41 42 43 44 4…" at bounding box center [484, 303] width 931 height 457
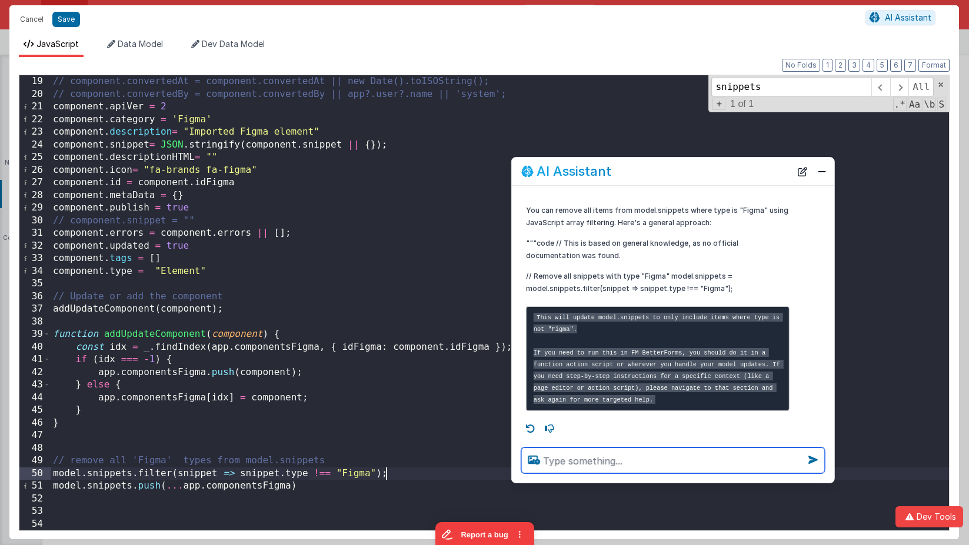
click at [576, 464] on textarea at bounding box center [673, 461] width 304 height 26
type textarea "how is this now?"
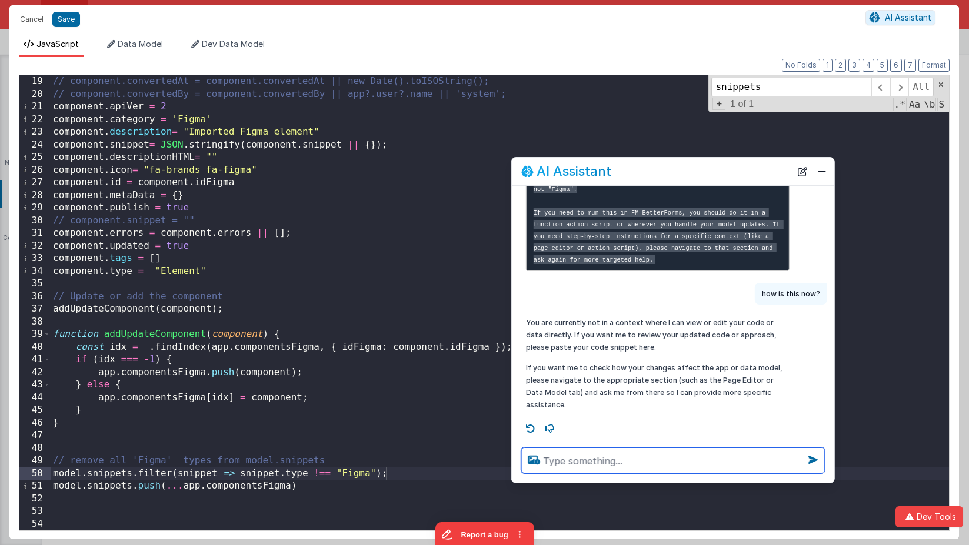
scroll to position [287, 0]
click at [402, 233] on div "// component.convertedAt = component.convertedAt || new Date().toISOString(); /…" at bounding box center [500, 315] width 898 height 481
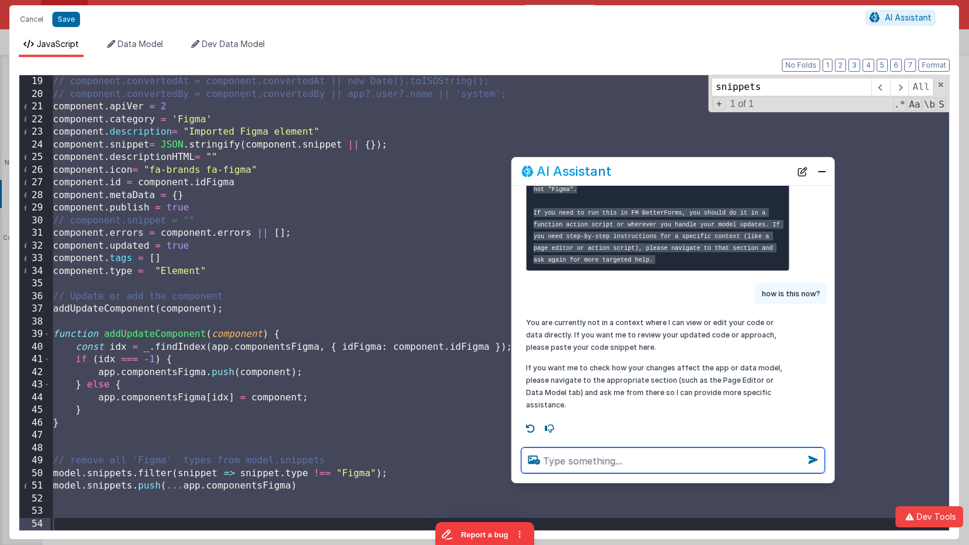
click at [559, 457] on textarea at bounding box center [673, 461] width 304 height 26
paste textarea "// Find the index of the object with the same id debugger let component = actio…"
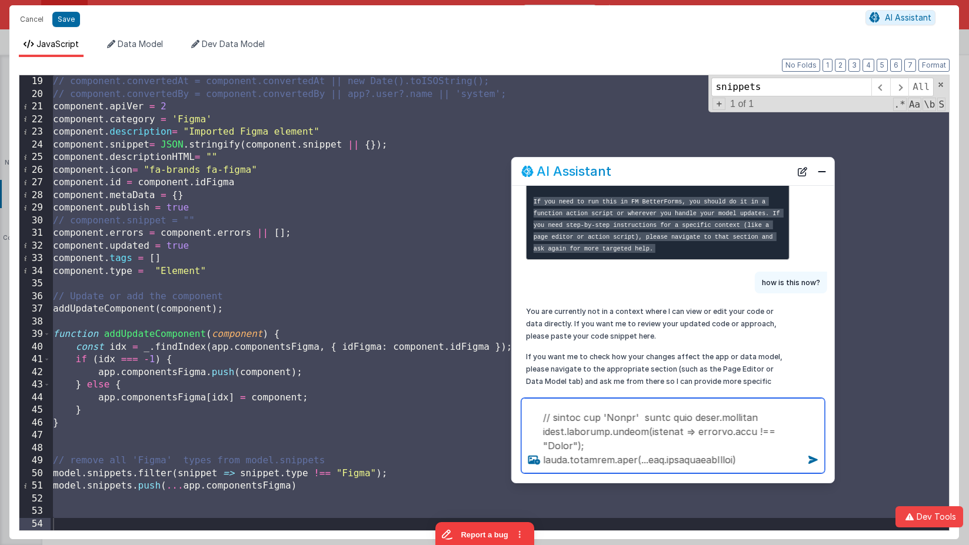
type textarea "// Find the index of the object with the same id debugger let component = actio…"
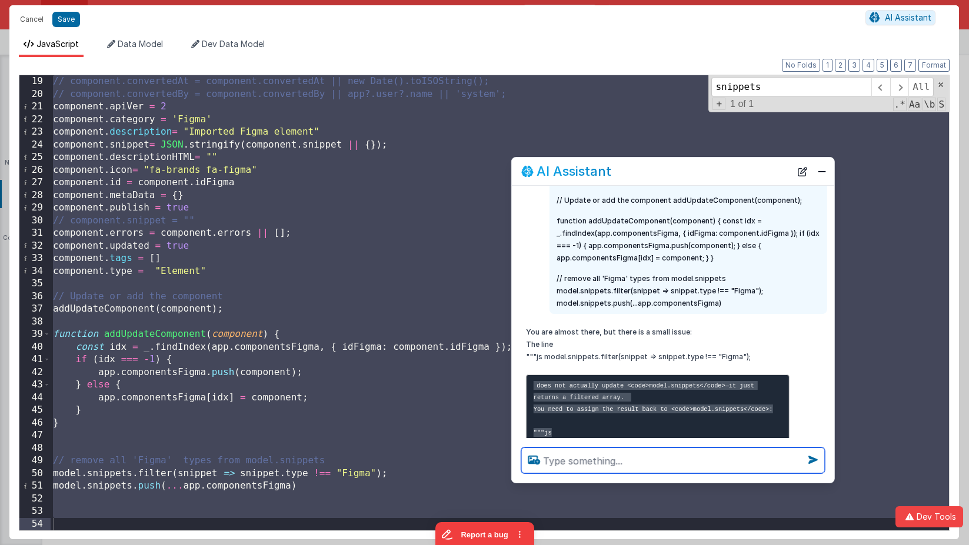
scroll to position [793, 0]
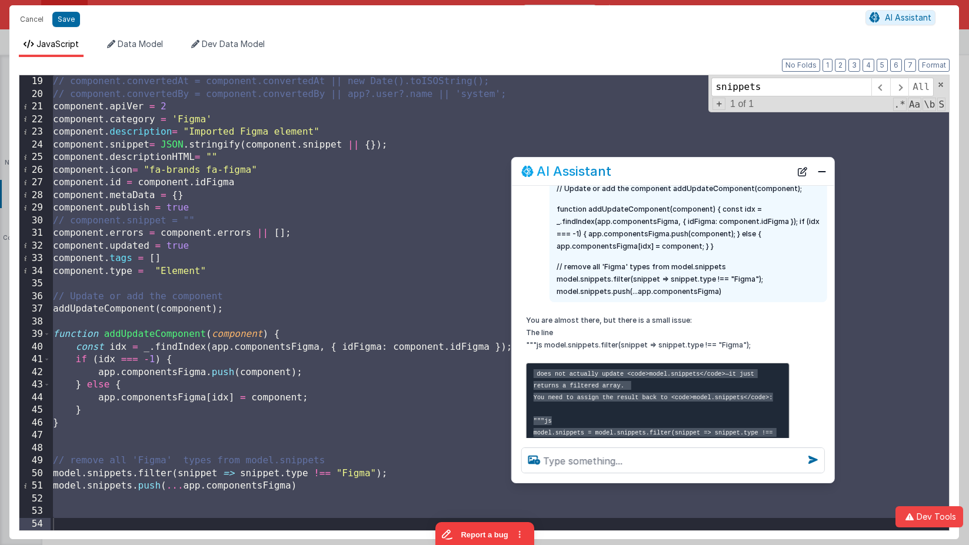
click at [607, 425] on pre "does not actually update <code>model.snippets</code>—it just returns a filtered…" at bounding box center [658, 415] width 264 height 105
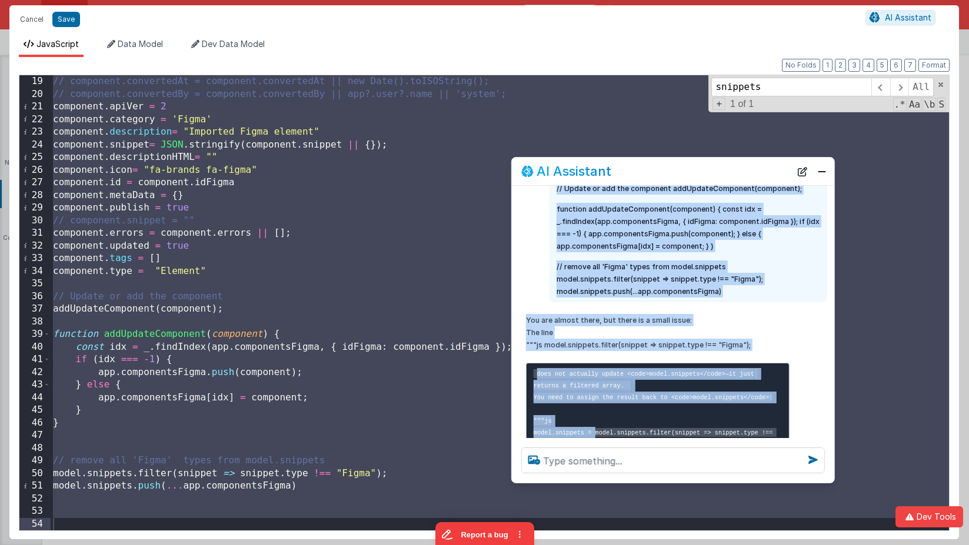
drag, startPoint x: 595, startPoint y: 419, endPoint x: 510, endPoint y: 421, distance: 85.3
click at [510, 421] on div "Cancel Save AI Assistant JavaScript Data Model Dev Data Model Format 7 6 5 4 3 …" at bounding box center [484, 272] width 969 height 545
copy div "LOREMIPSUMDOLORSITAMETCONSECTETURADIPISCINGELITSED Doeiusm ";" tempor incididun…"
click at [53, 474] on div "// component.convertedAt = component.convertedAt || new Date().toISOString(); /…" at bounding box center [500, 315] width 898 height 481
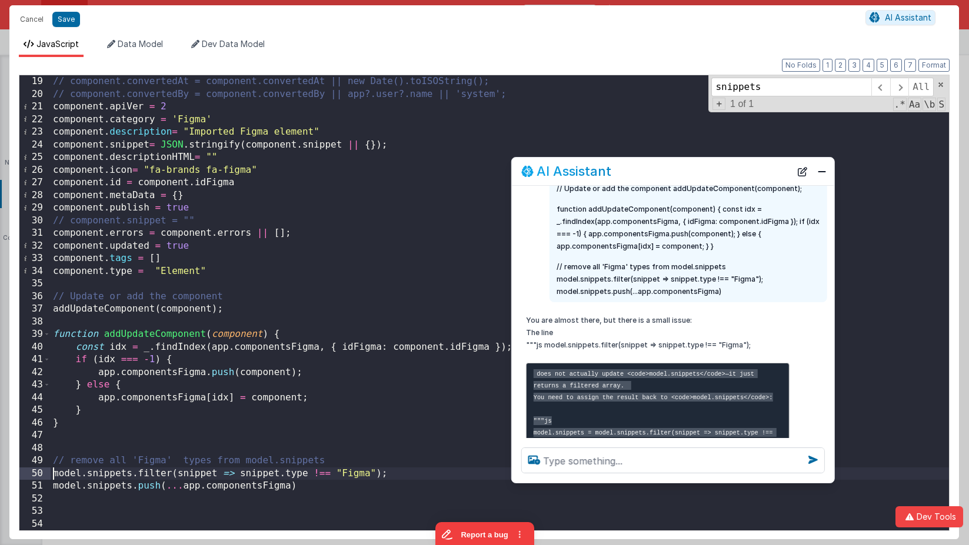
scroll to position [227, 0]
drag, startPoint x: 130, startPoint y: 477, endPoint x: 29, endPoint y: 473, distance: 101.3
click at [29, 473] on div "19 20 21 22 23 24 25 26 27 28 29 30 31 32 33 34 35 36 37 38 39 40 41 42 43 44 4…" at bounding box center [484, 303] width 931 height 457
paste textarea
click at [124, 422] on div "// component.convertedAt = component.convertedAt || new Date().toISOString(); /…" at bounding box center [500, 315] width 898 height 481
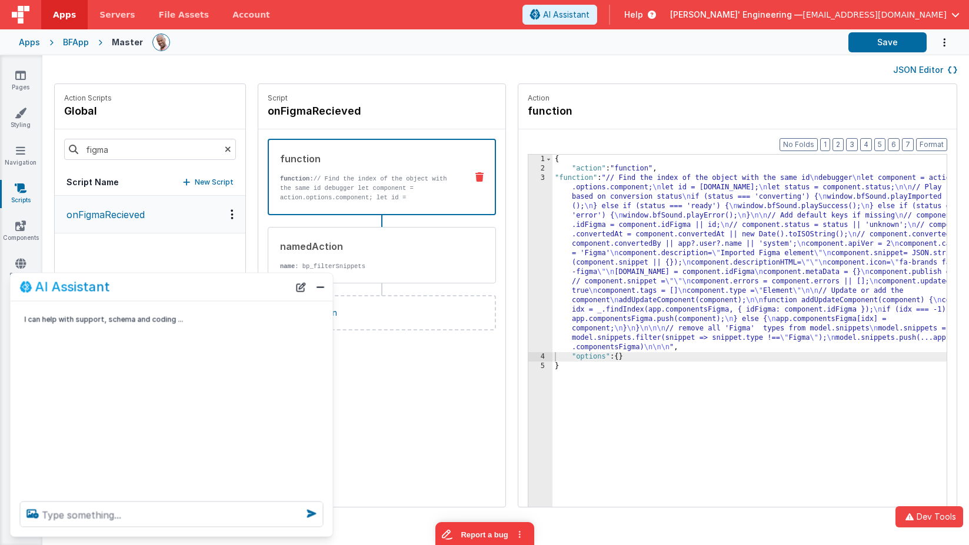
scroll to position [0, 0]
click at [321, 287] on button "Close" at bounding box center [320, 287] width 15 height 16
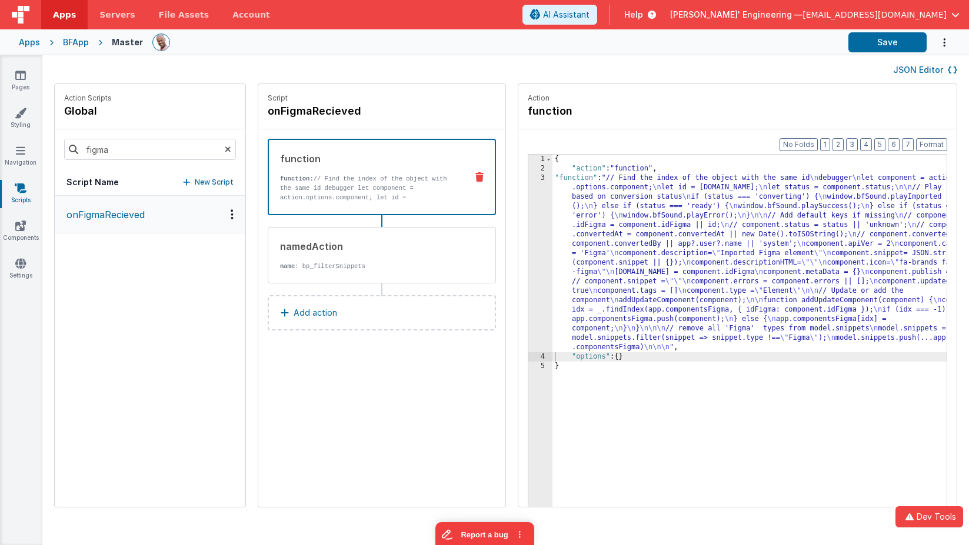
click at [756, 289] on div "{ "action" : "function" , "function" : "// Find the index of the object with th…" at bounding box center [766, 359] width 429 height 408
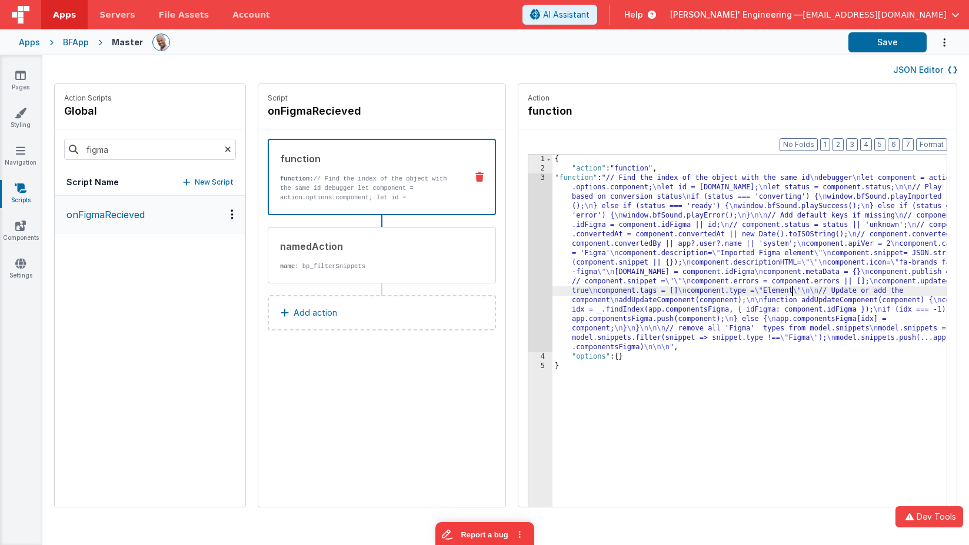
click at [528, 202] on div "3" at bounding box center [540, 263] width 24 height 179
click at [528, 203] on div "3" at bounding box center [540, 263] width 24 height 179
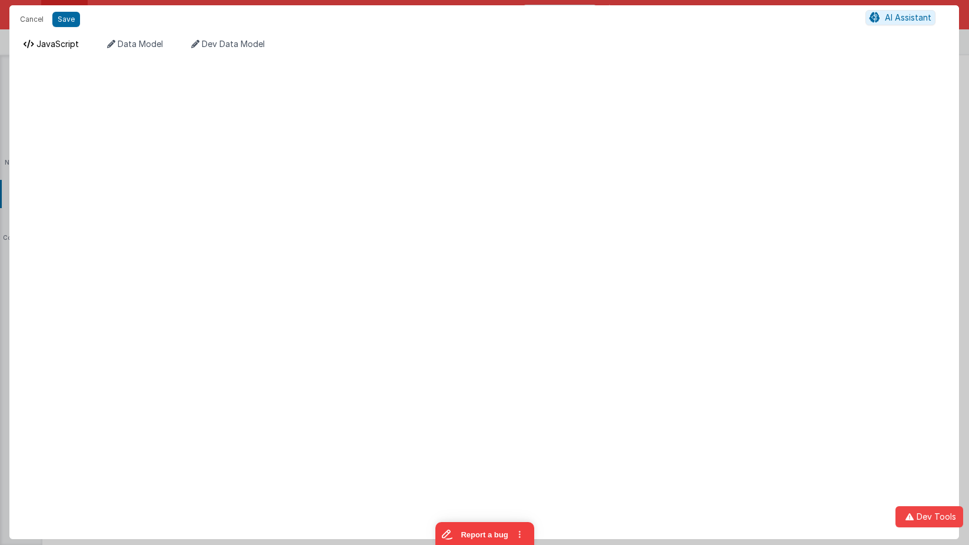
click at [65, 43] on span "JavaScript" at bounding box center [57, 44] width 42 height 10
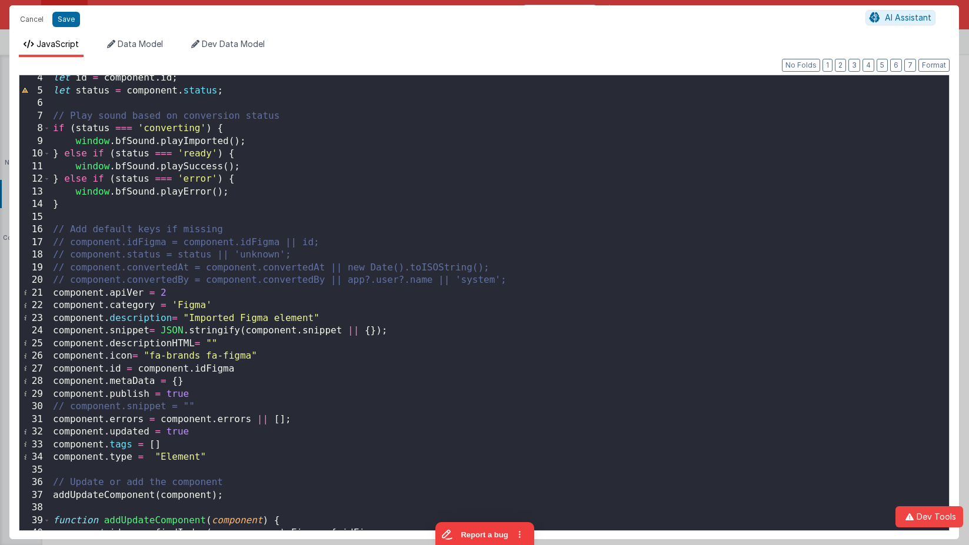
scroll to position [42, 0]
click at [341, 315] on div "let id = component . id ; let status = component . status ; // Play sound based…" at bounding box center [500, 311] width 898 height 481
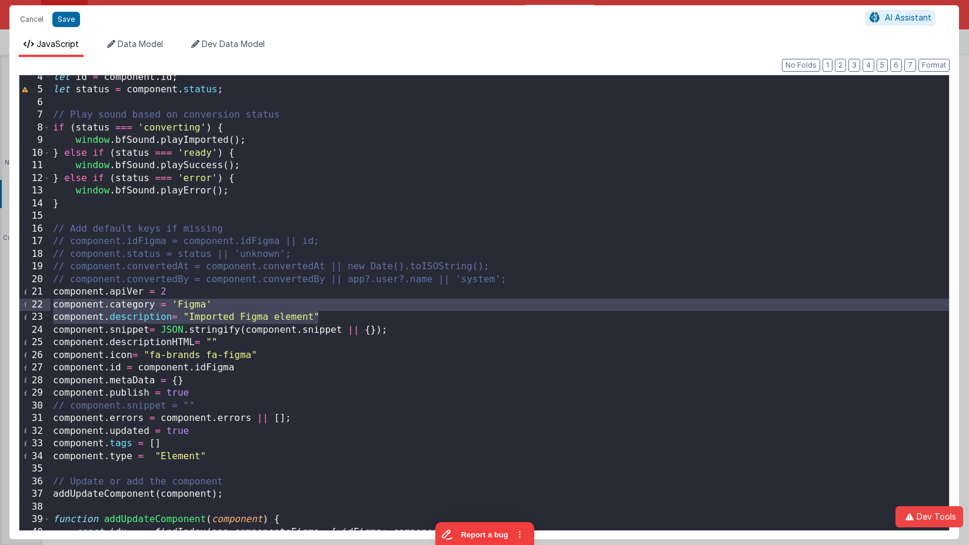
drag, startPoint x: 354, startPoint y: 311, endPoint x: 1, endPoint y: 306, distance: 353.6
click at [1, 306] on div "Cancel Save AI Assistant JavaScript Data Model Dev Data Model Format 7 6 5 4 3 …" at bounding box center [484, 272] width 969 height 545
click at [71, 345] on div "let id = component . id ; let status = component . status ; // Play sound based…" at bounding box center [500, 311] width 898 height 481
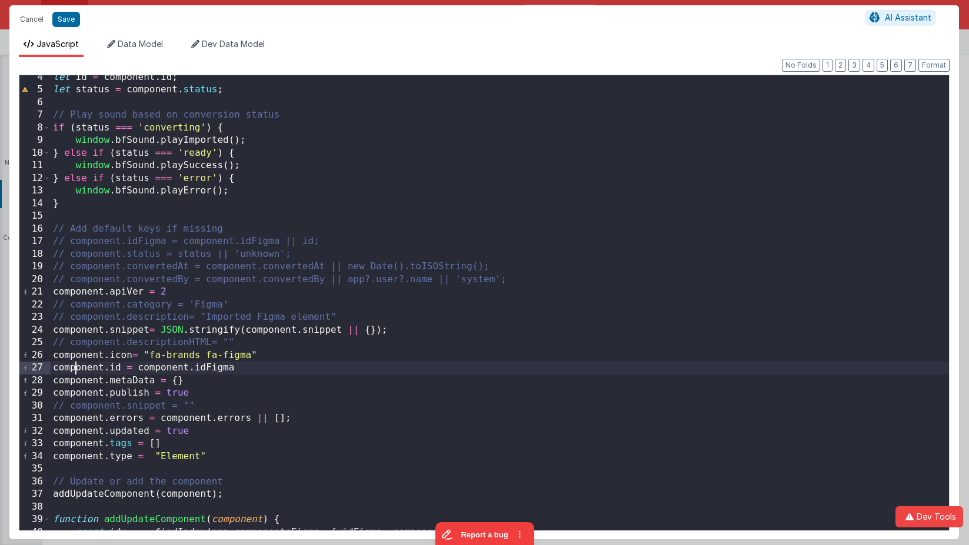
click at [74, 368] on div "let id = component . id ; let status = component . status ; // Play sound based…" at bounding box center [500, 311] width 898 height 481
click at [81, 385] on div "let id = component . id ; let status = component . status ; // Play sound based…" at bounding box center [500, 311] width 898 height 481
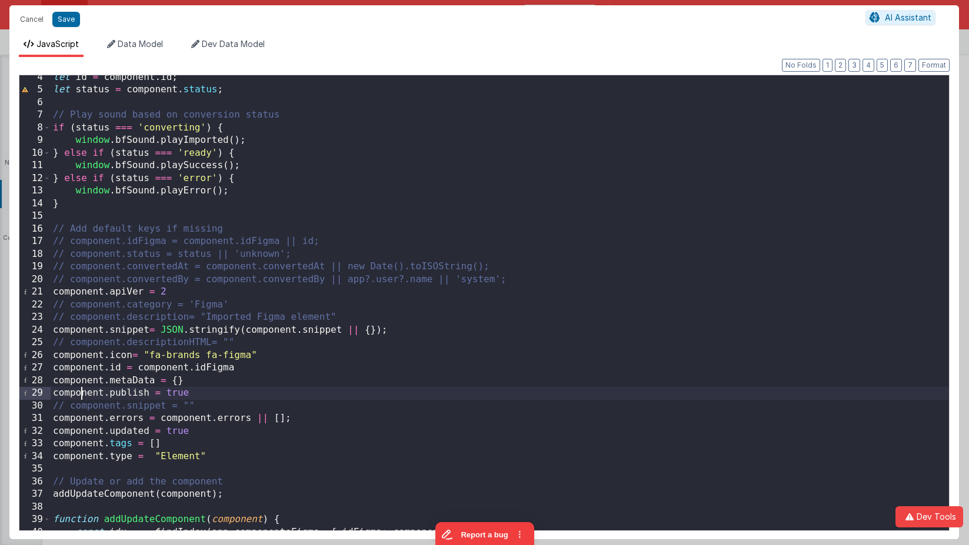
click at [81, 395] on div "let id = component . id ; let status = component . status ; // Play sound based…" at bounding box center [500, 311] width 898 height 481
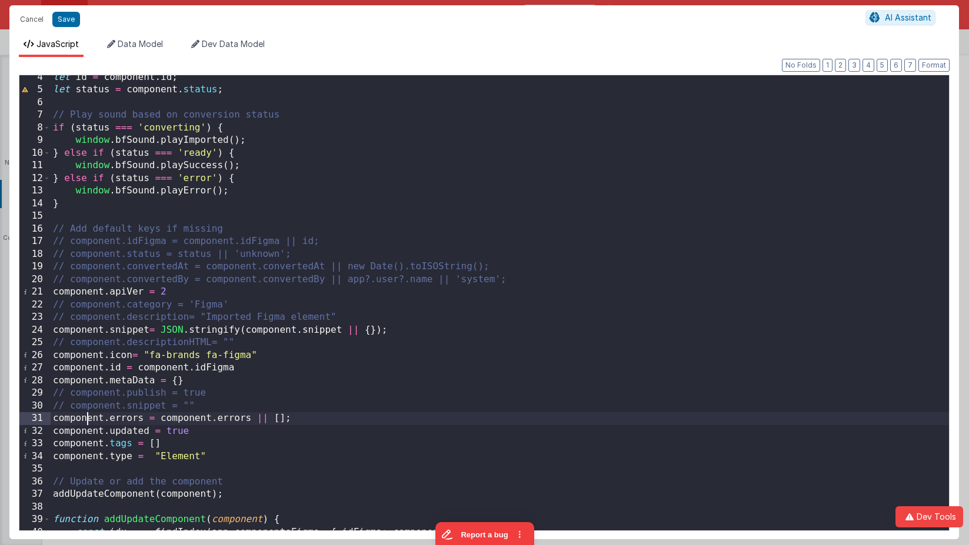
click at [89, 421] on div "let id = component . id ; let status = component . status ; // Play sound based…" at bounding box center [500, 311] width 898 height 481
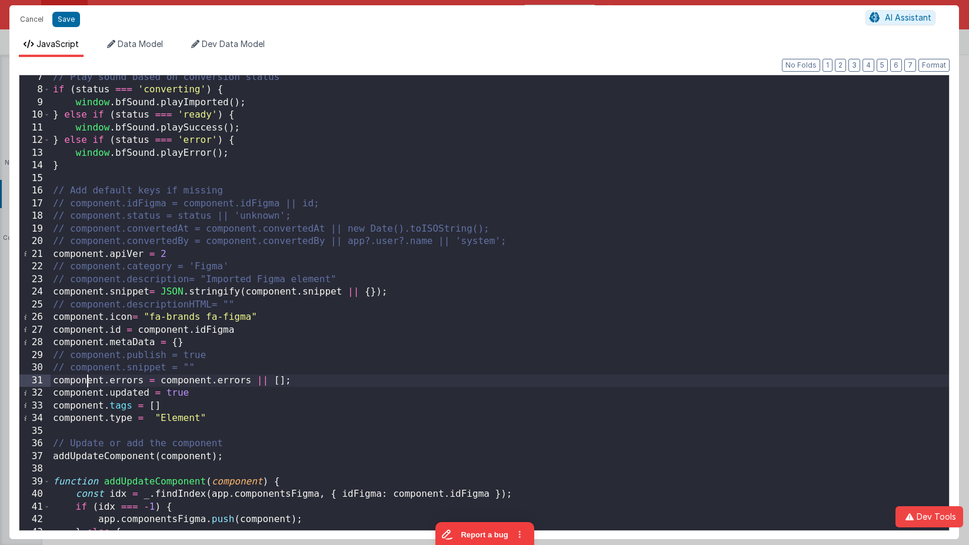
scroll to position [104, 0]
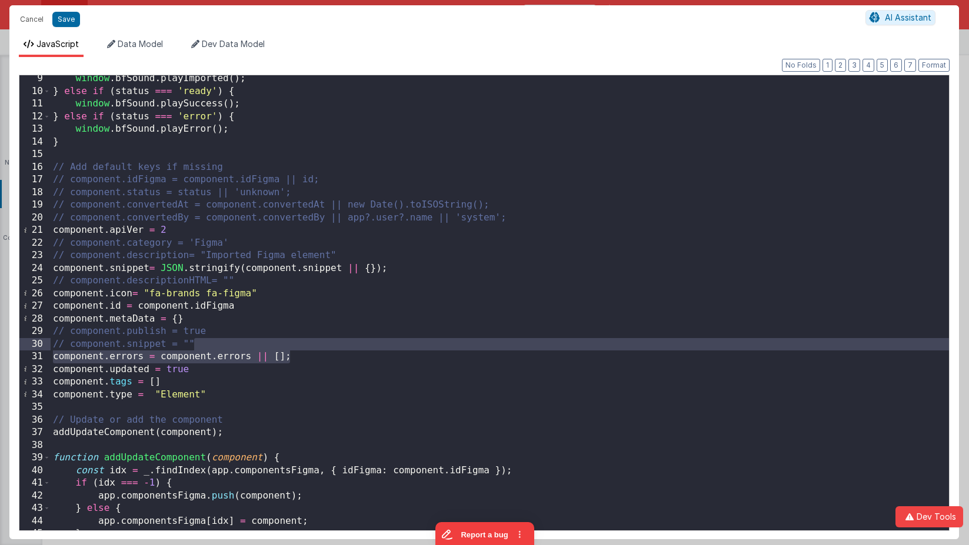
click at [315, 345] on div "window . bfSound . playImported ( ) ; } else if ( status === 'ready' ) { window…" at bounding box center [500, 312] width 898 height 481
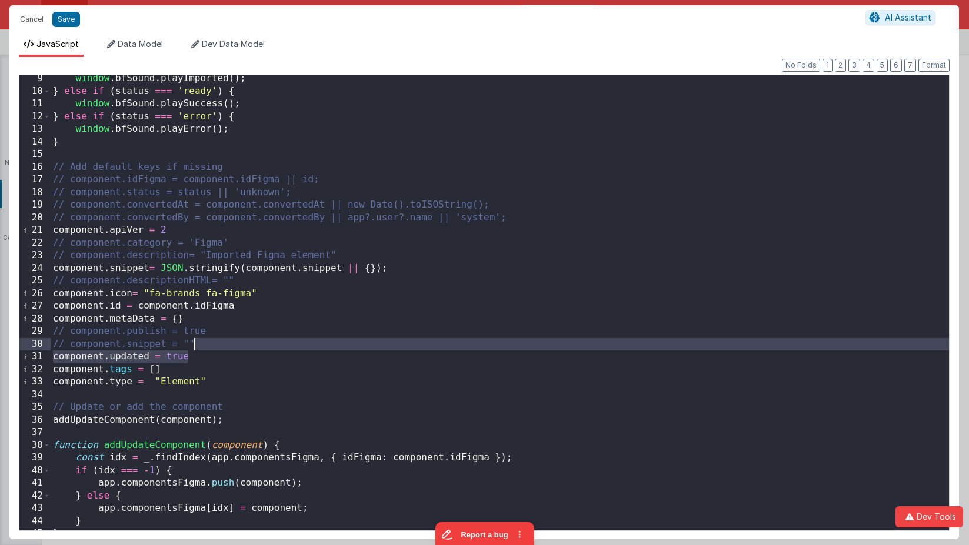
click at [219, 346] on div "window . bfSound . playImported ( ) ; } else if ( status === 'ready' ) { window…" at bounding box center [500, 312] width 898 height 481
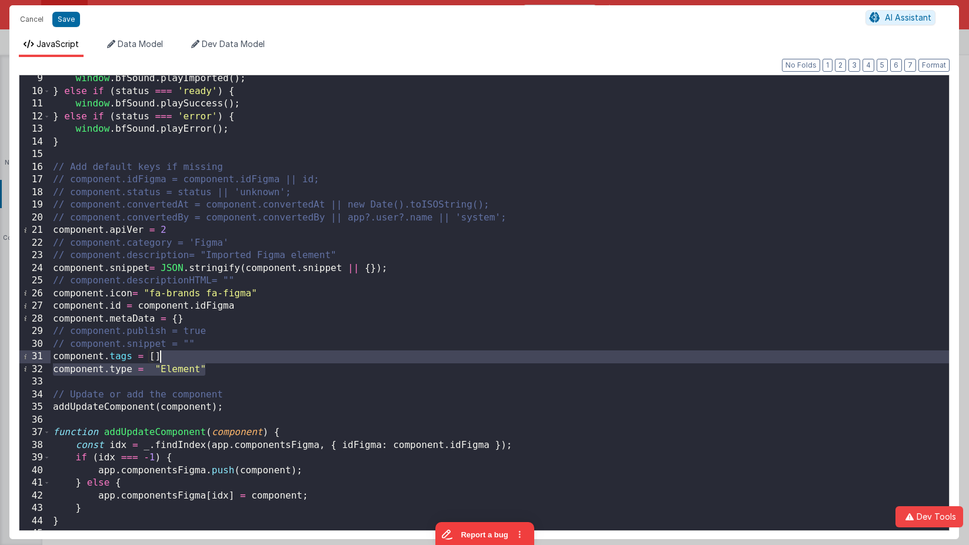
drag, startPoint x: 237, startPoint y: 367, endPoint x: 237, endPoint y: 357, distance: 10.6
click at [237, 357] on div "window . bfSound . playImported ( ) ; } else if ( status === 'ready' ) { window…" at bounding box center [500, 312] width 898 height 481
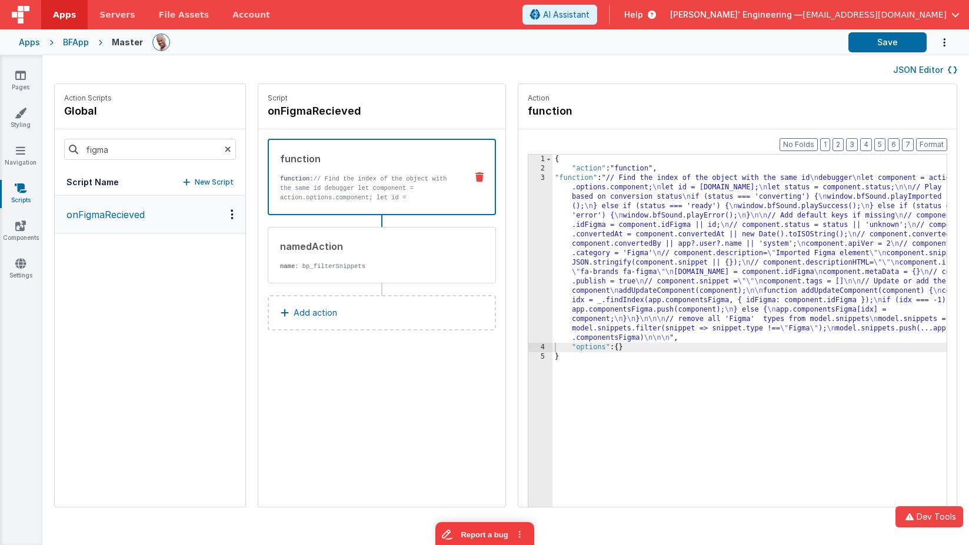
click at [638, 292] on div "{ "action" : "function" , "function" : "// Find the index of the object with th…" at bounding box center [766, 359] width 429 height 408
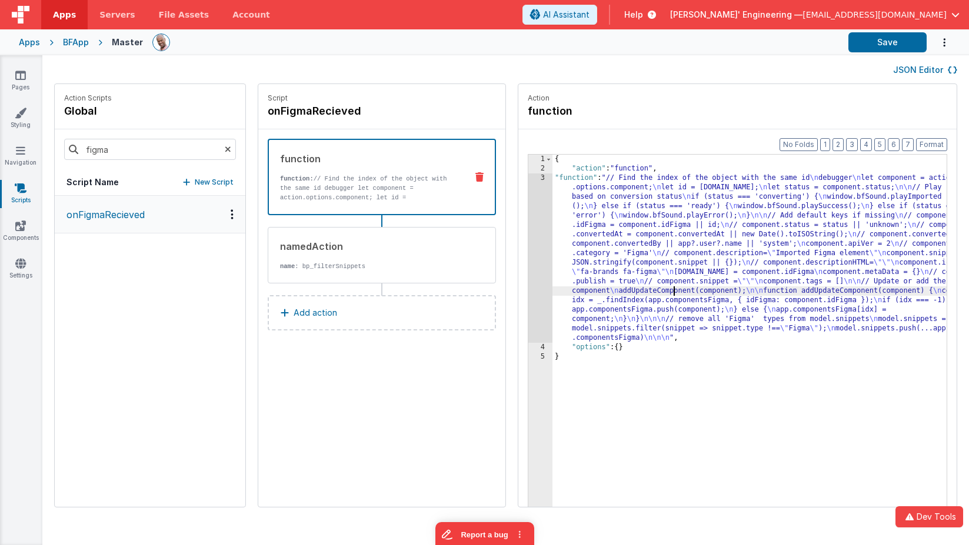
click at [528, 236] on div "3" at bounding box center [540, 258] width 24 height 169
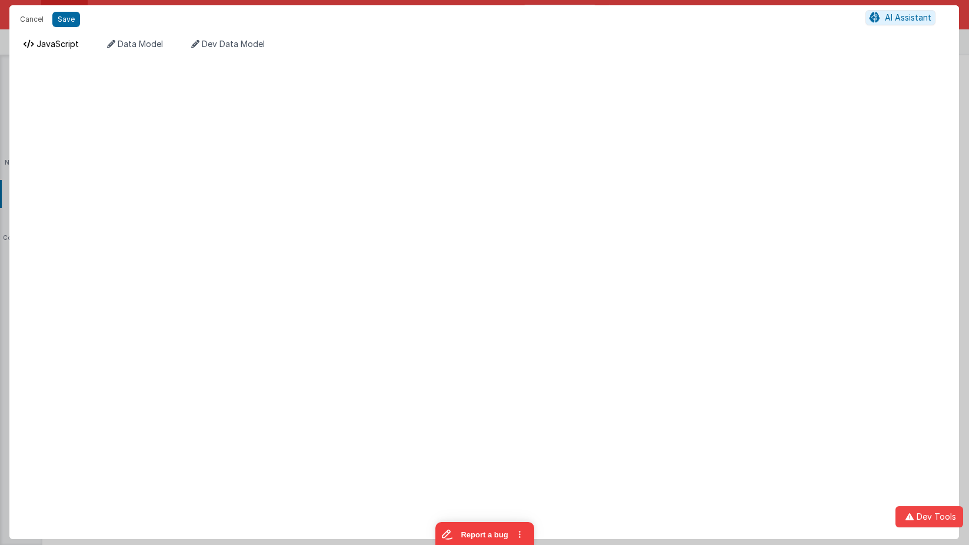
click at [64, 44] on span "JavaScript" at bounding box center [57, 44] width 42 height 10
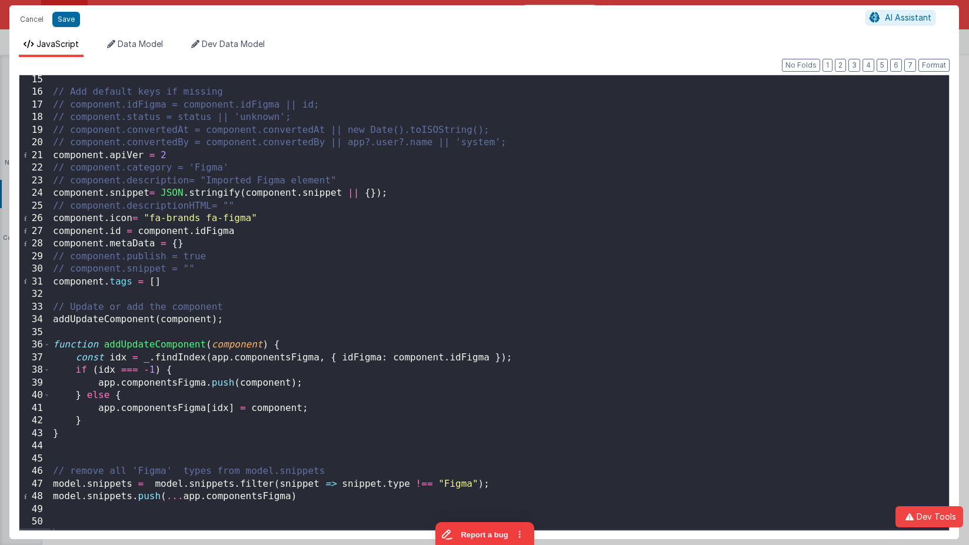
scroll to position [189, 0]
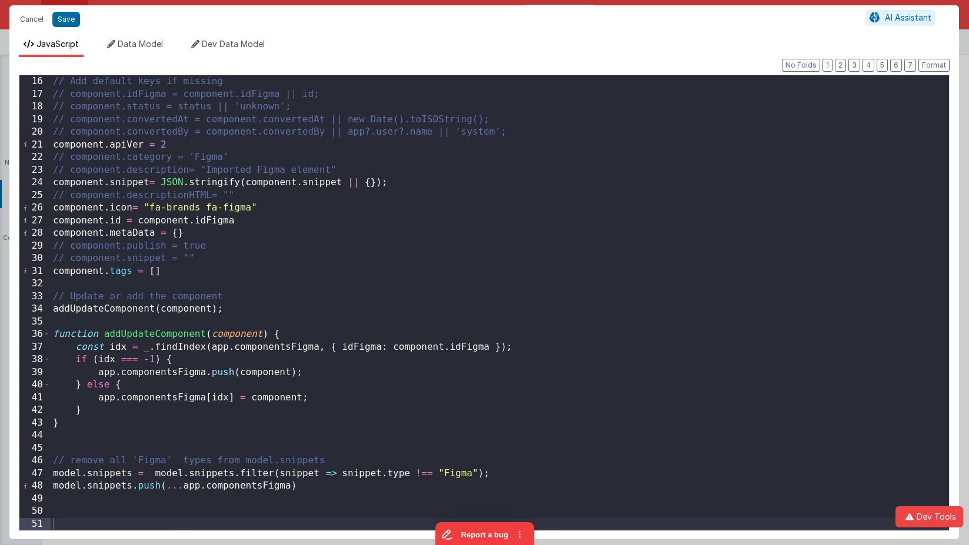
click at [401, 474] on div "// Add default keys if missing // component.idFigma = component.idFigma || id; …" at bounding box center [500, 315] width 898 height 481
click at [71, 17] on button "Save" at bounding box center [66, 19] width 28 height 15
